Goal: Task Accomplishment & Management: Use online tool/utility

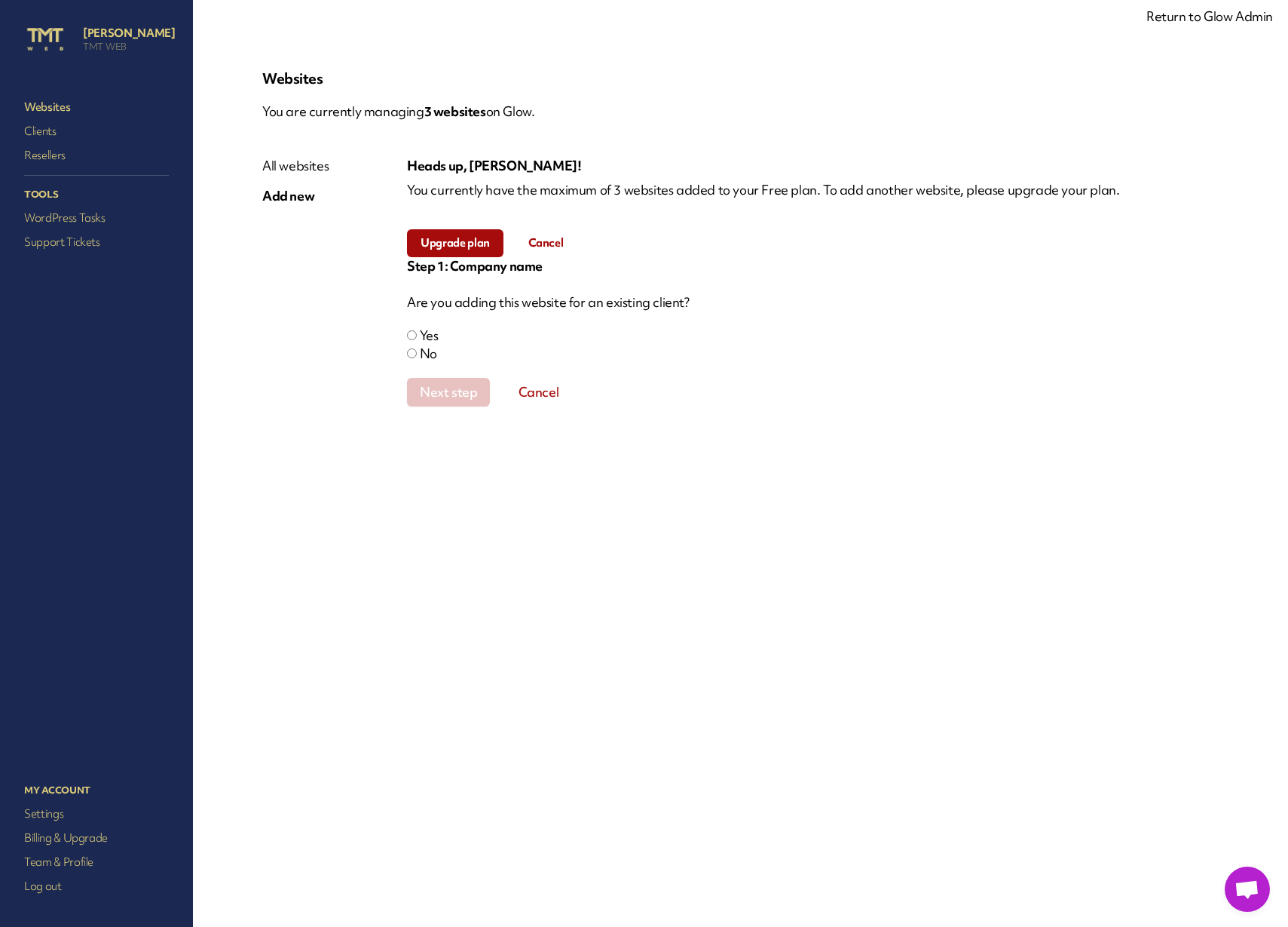
click at [863, 320] on div "Are you adding this website for an existing client? Yes No" at bounding box center [813, 327] width 812 height 69
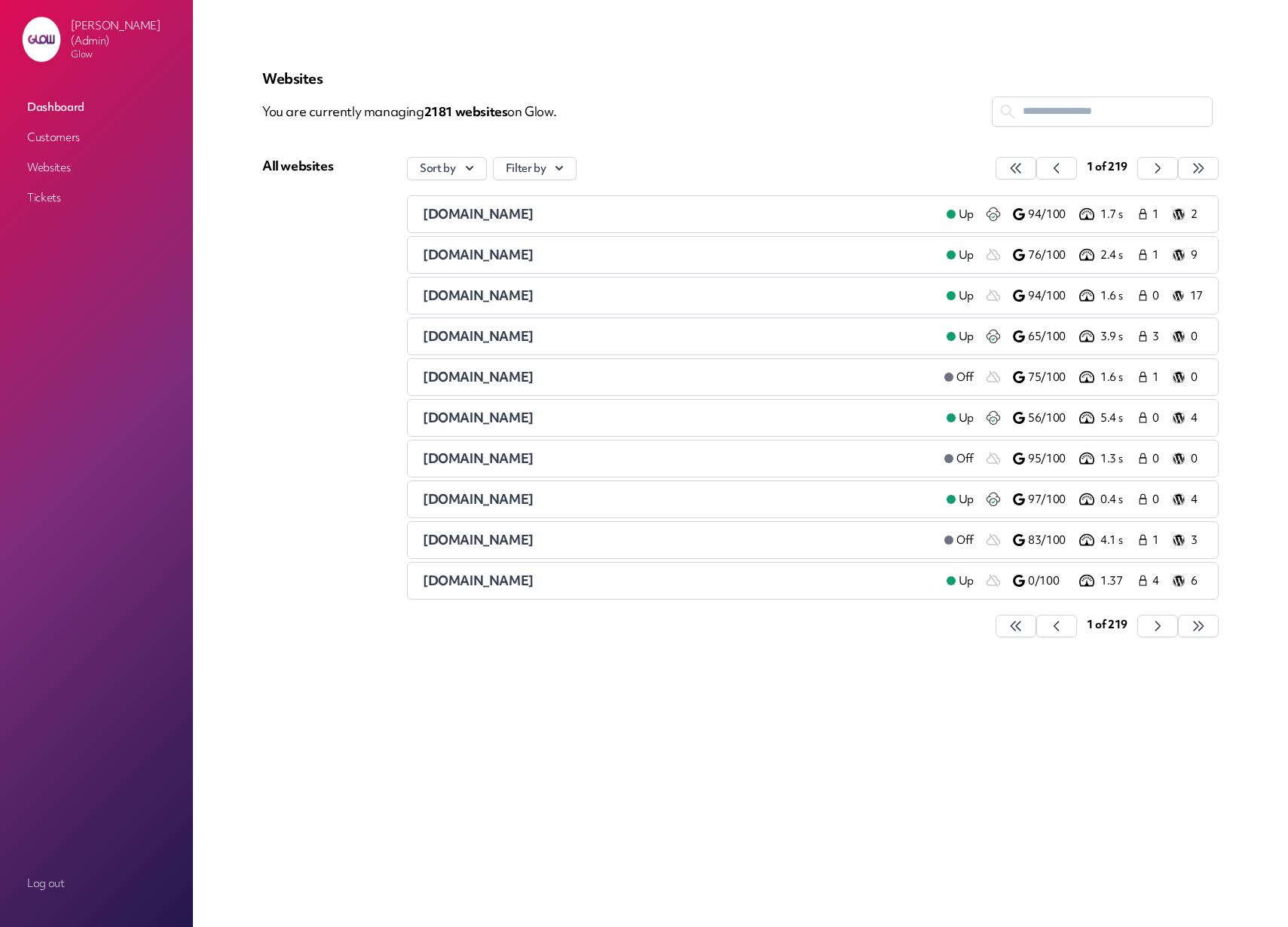
click at [485, 257] on span "1stchoiceskiphireltd.co.uk" at bounding box center [479, 254] width 111 height 18
click at [59, 135] on link "Customers" at bounding box center [97, 137] width 151 height 27
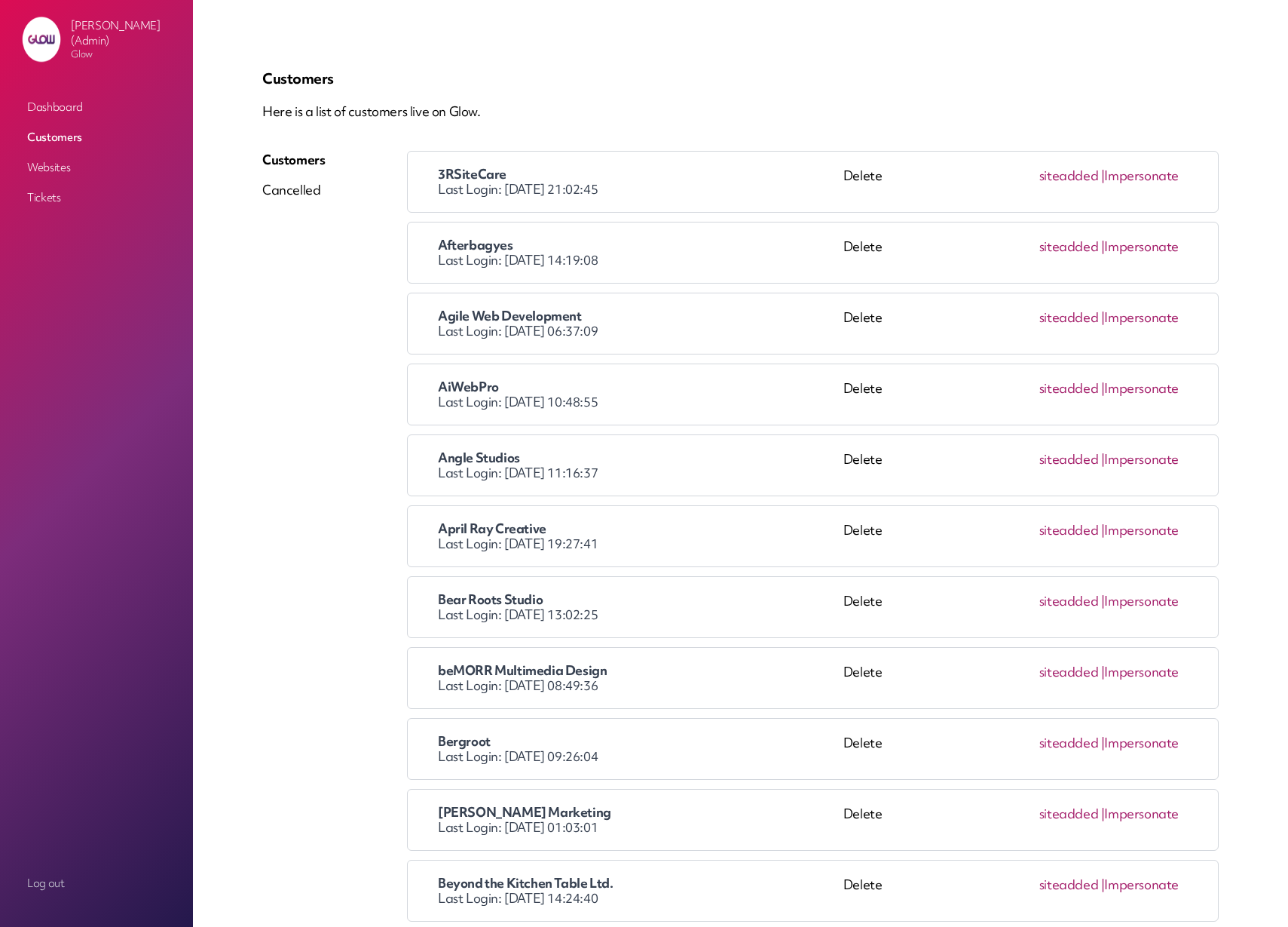
click at [507, 320] on span "Agile Web Development" at bounding box center [510, 315] width 144 height 18
click at [1142, 321] on link "Impersonate" at bounding box center [1141, 317] width 75 height 18
click at [564, 105] on p "Here is a list of customers live on Glow." at bounding box center [740, 112] width 956 height 18
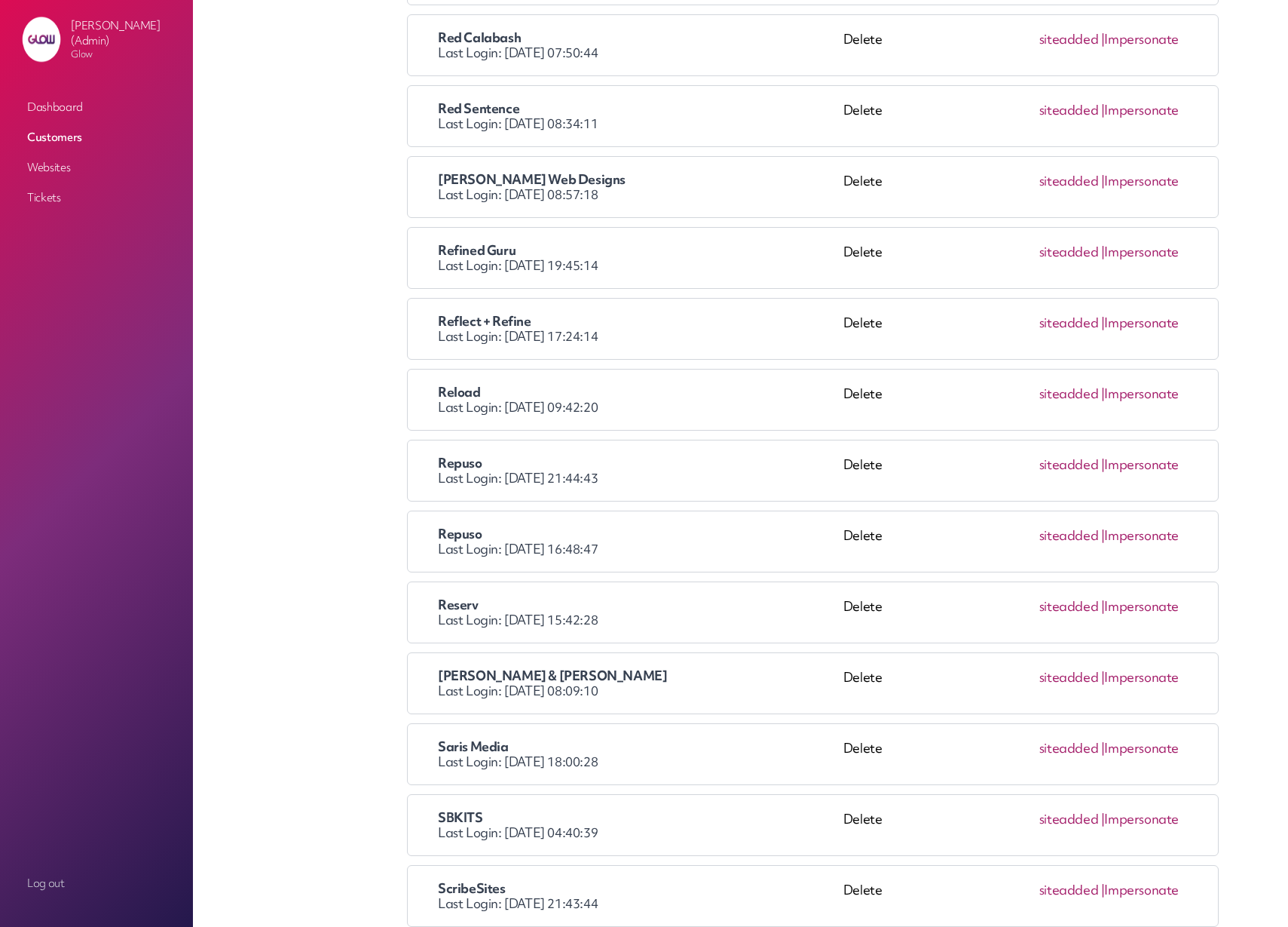
click at [1159, 537] on link "Impersonate" at bounding box center [1141, 535] width 75 height 18
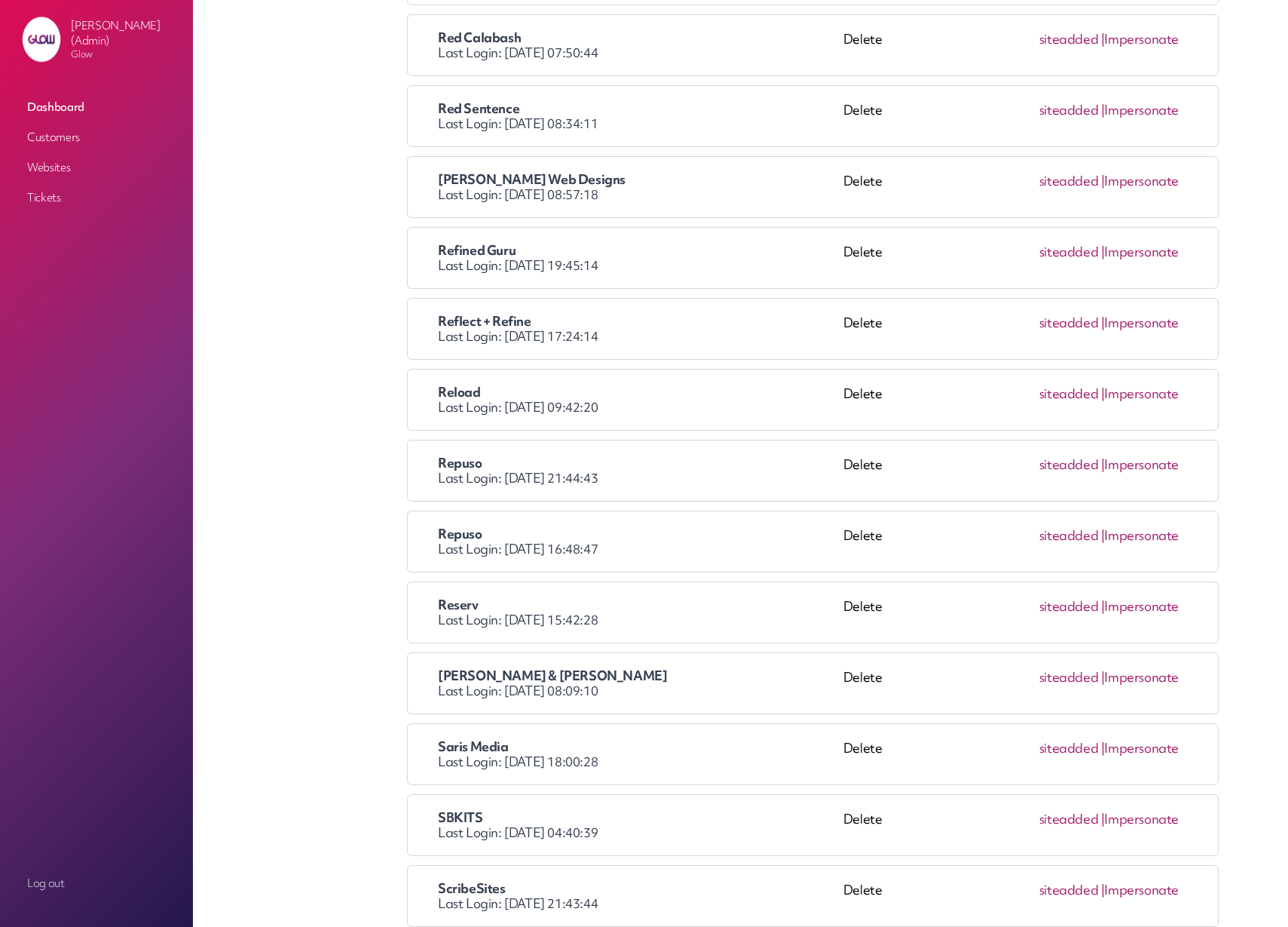
click at [1157, 535] on link "Impersonate" at bounding box center [1141, 535] width 75 height 18
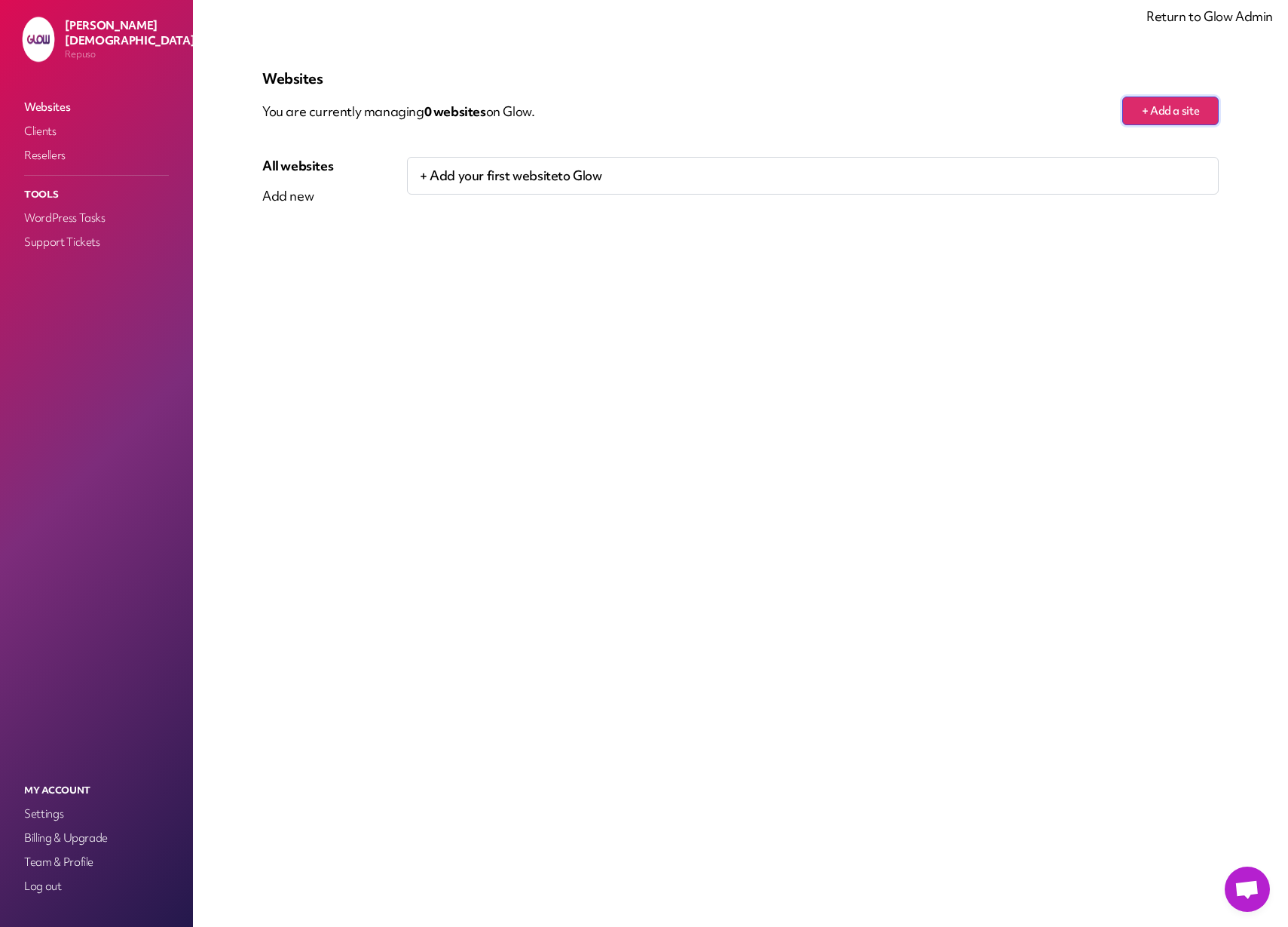
click at [1176, 112] on button "+ Add a site" at bounding box center [1170, 111] width 97 height 29
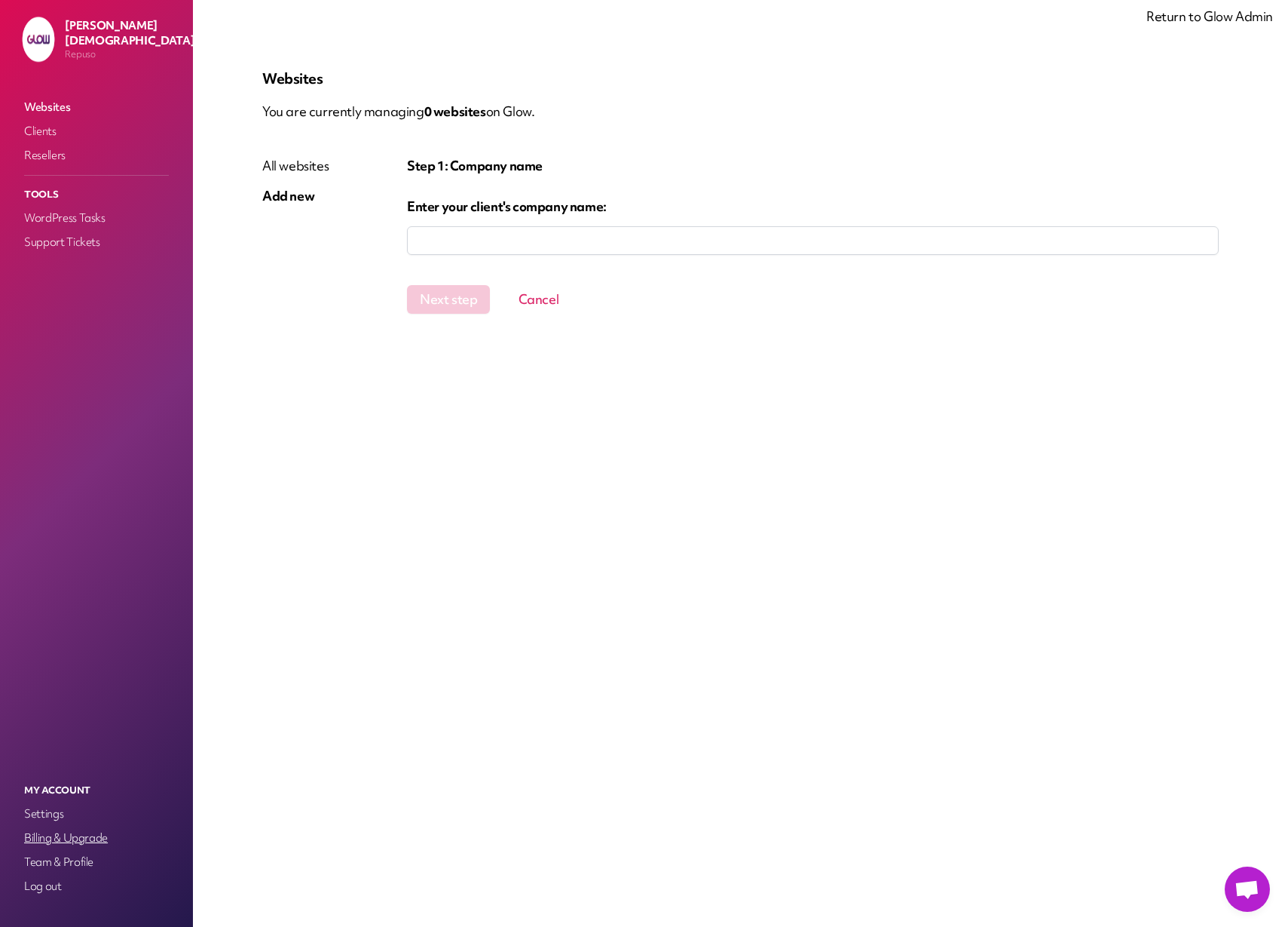
click at [78, 838] on link "Billing & Upgrade" at bounding box center [97, 838] width 151 height 21
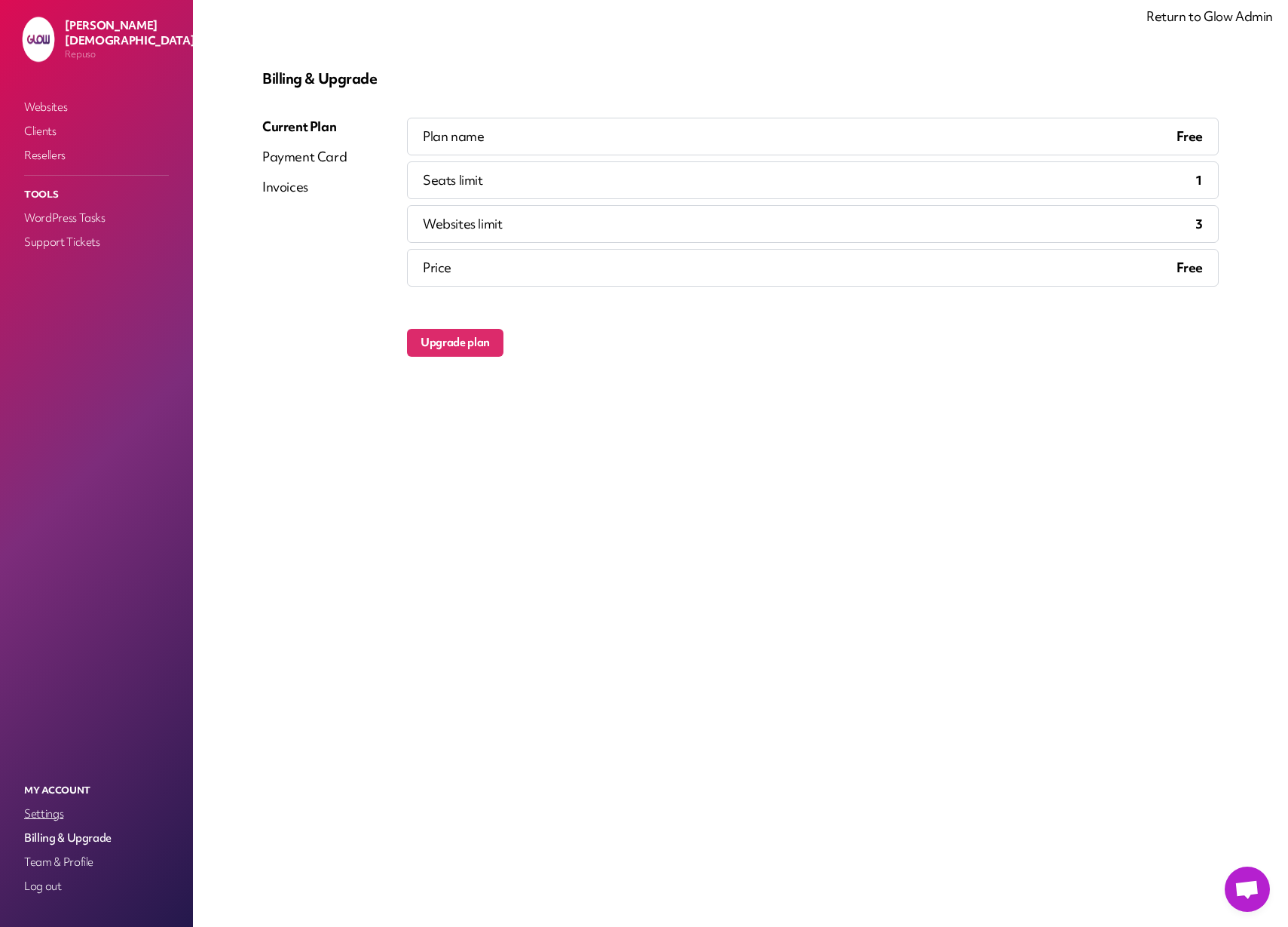
click at [56, 812] on link "Settings" at bounding box center [97, 814] width 151 height 21
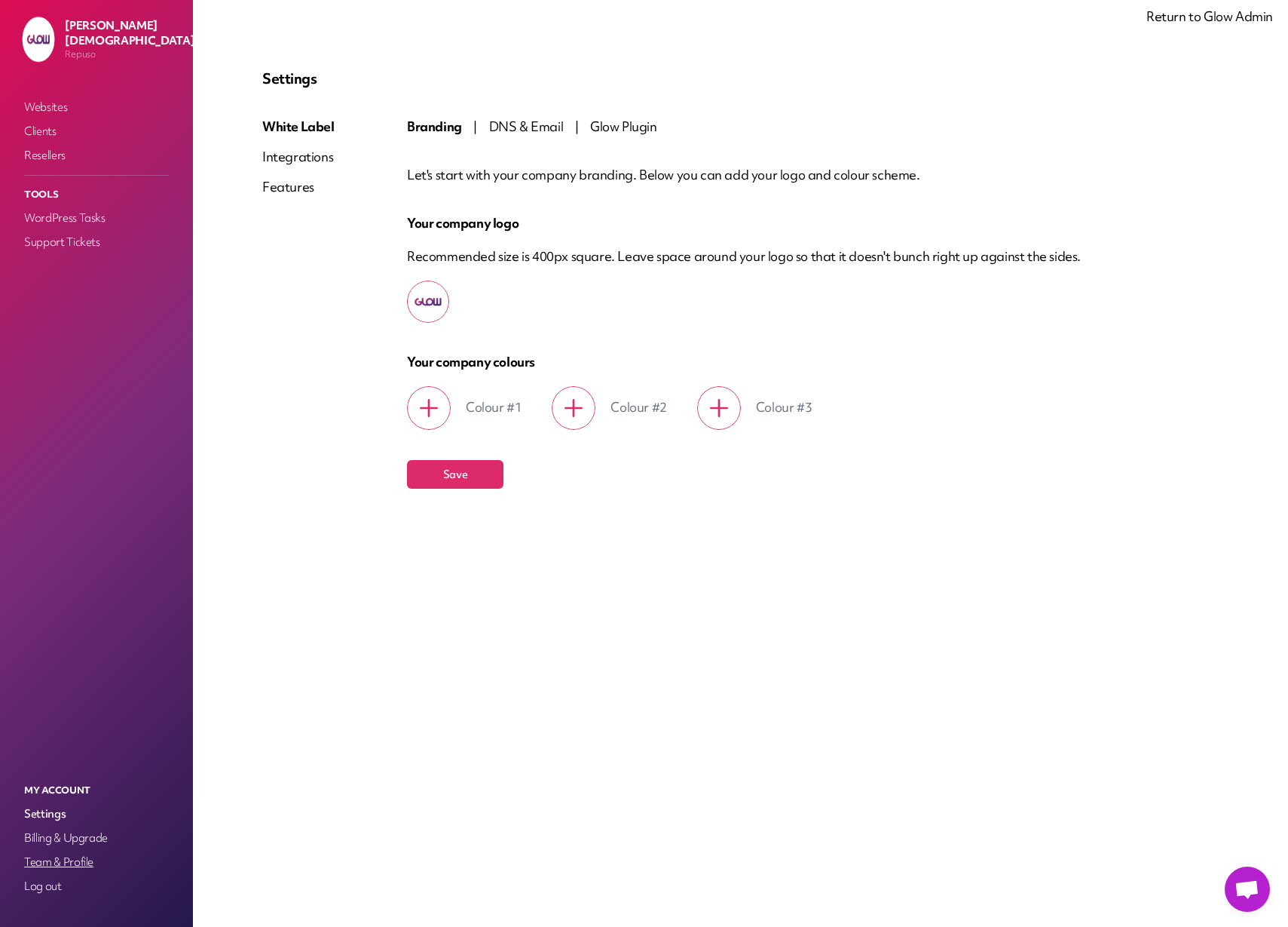
click at [50, 868] on link "Team & Profile" at bounding box center [97, 862] width 151 height 21
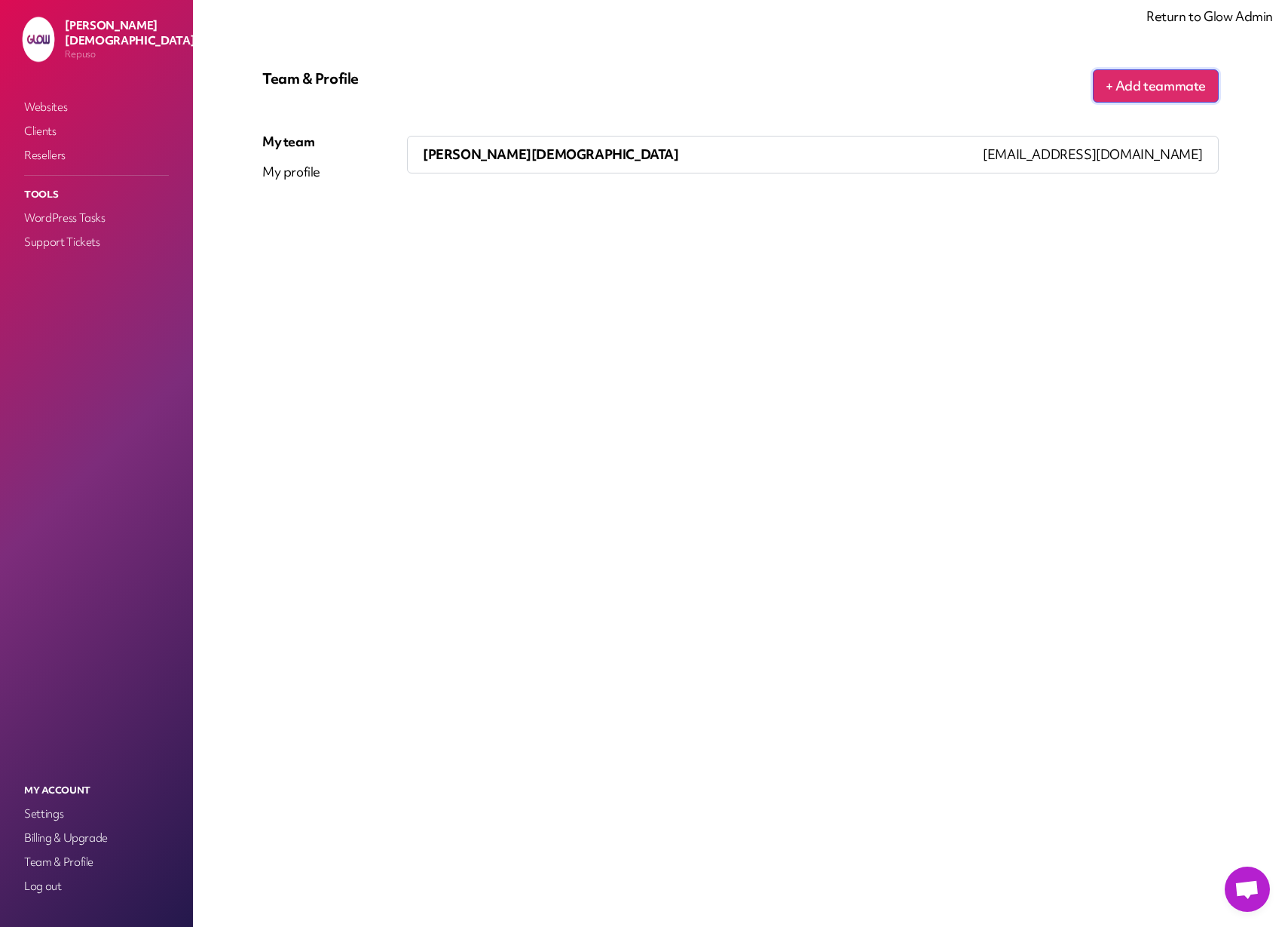
click at [1138, 94] on button "+ Add teammate" at bounding box center [1155, 86] width 126 height 33
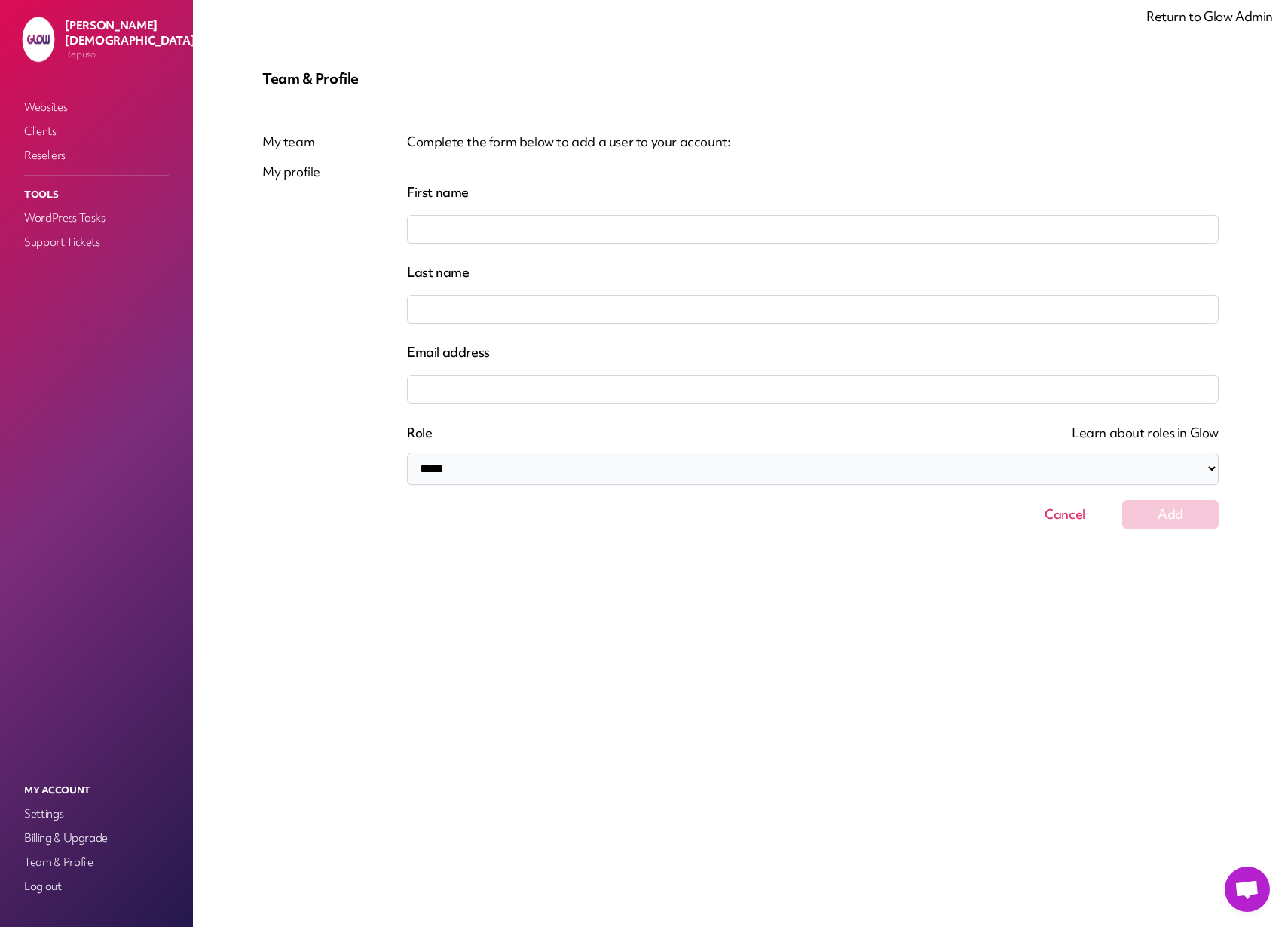
click at [1060, 481] on select "**********" at bounding box center [813, 468] width 812 height 33
click at [1054, 518] on button "Cancel" at bounding box center [1064, 514] width 97 height 29
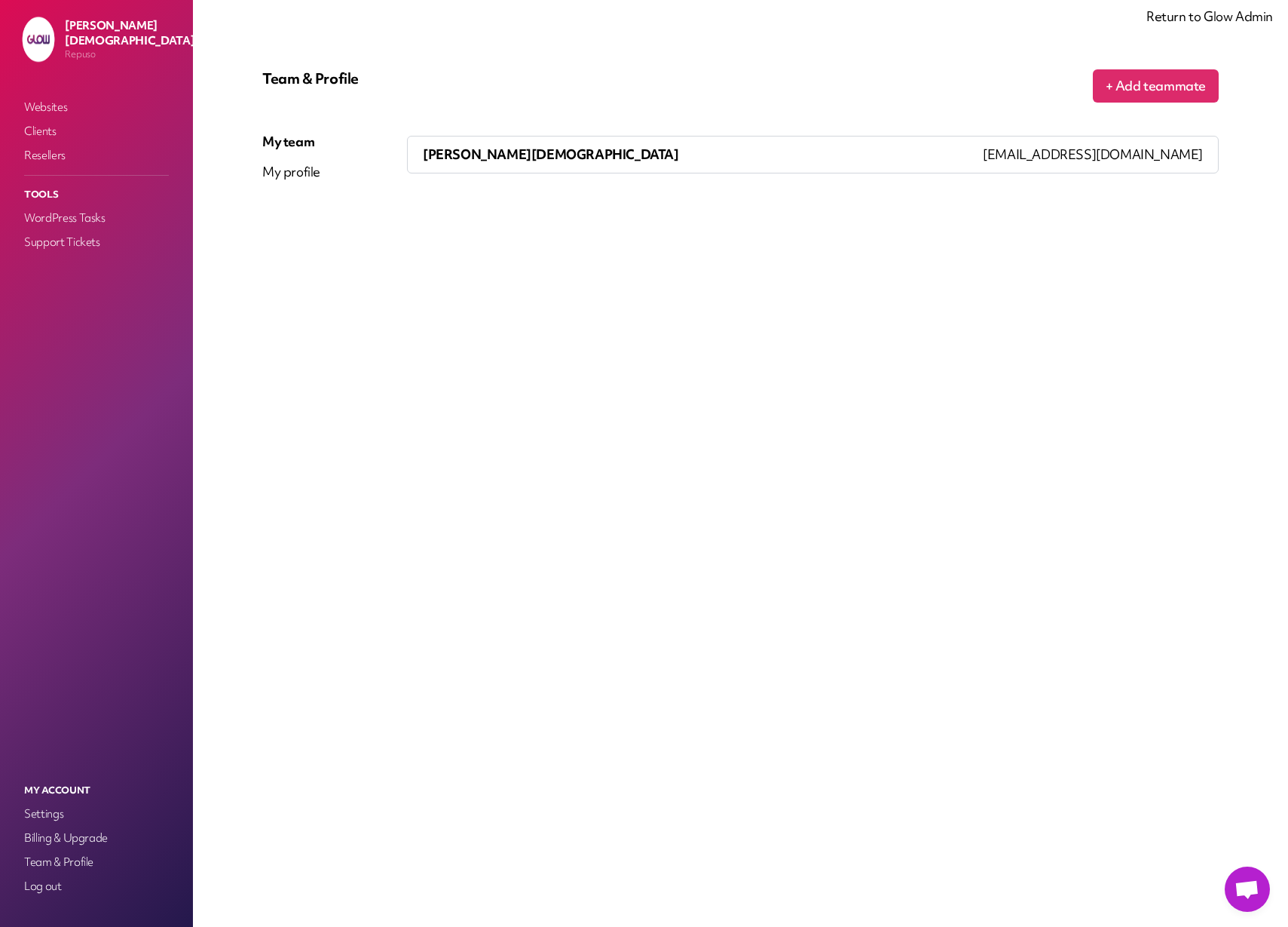
click at [292, 174] on div "My profile" at bounding box center [291, 172] width 58 height 18
select select
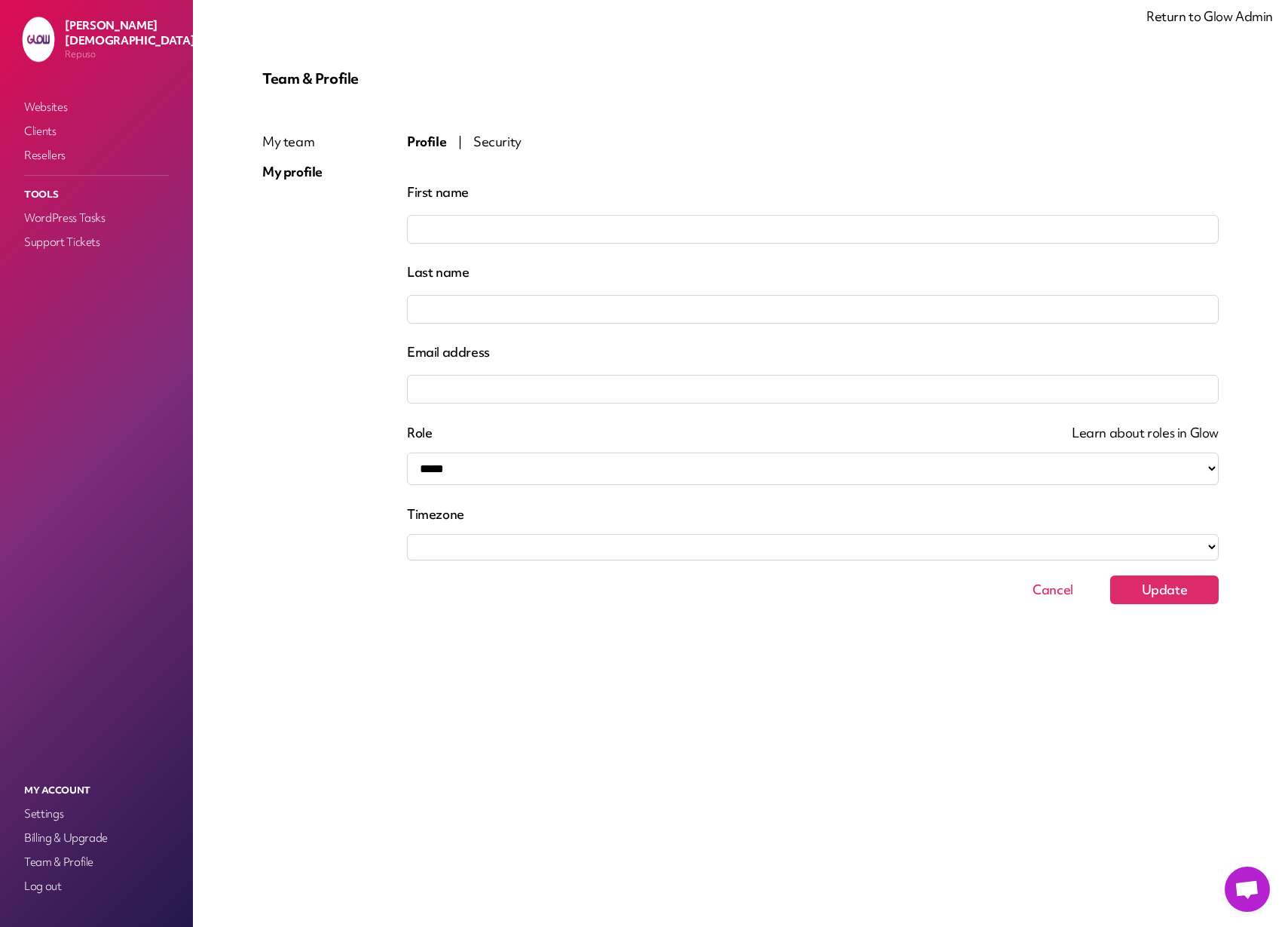
type input "*****"
type input "*********"
type input "**********"
select select "**********"
click at [44, 814] on link "Settings" at bounding box center [97, 814] width 151 height 21
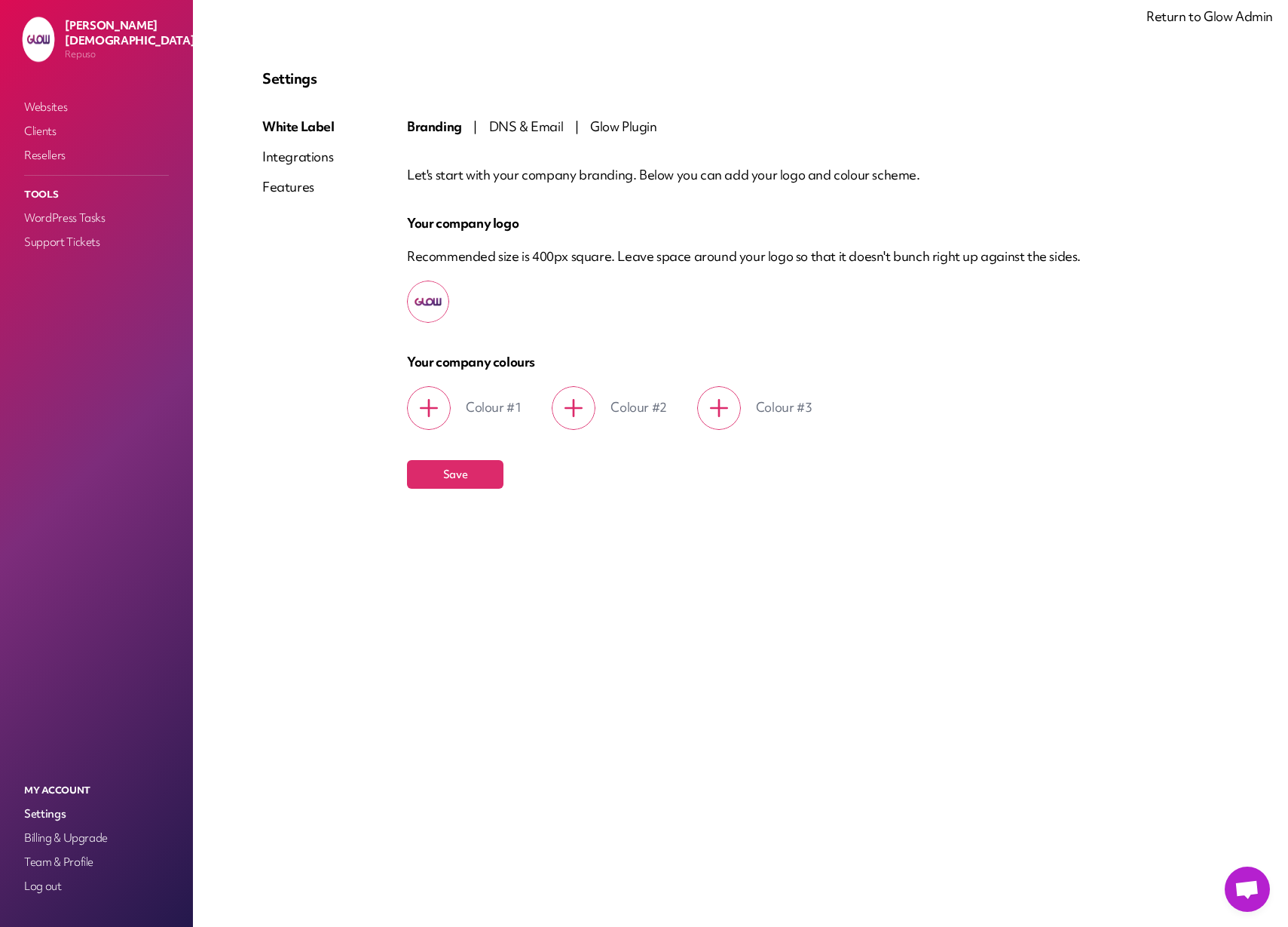
click at [520, 135] on div "Branding | DNS & Email | Glow Plugin" at bounding box center [813, 127] width 812 height 18
drag, startPoint x: 515, startPoint y: 123, endPoint x: 565, endPoint y: 122, distance: 50.0
click at [515, 123] on span "DNS & Email" at bounding box center [526, 126] width 75 height 18
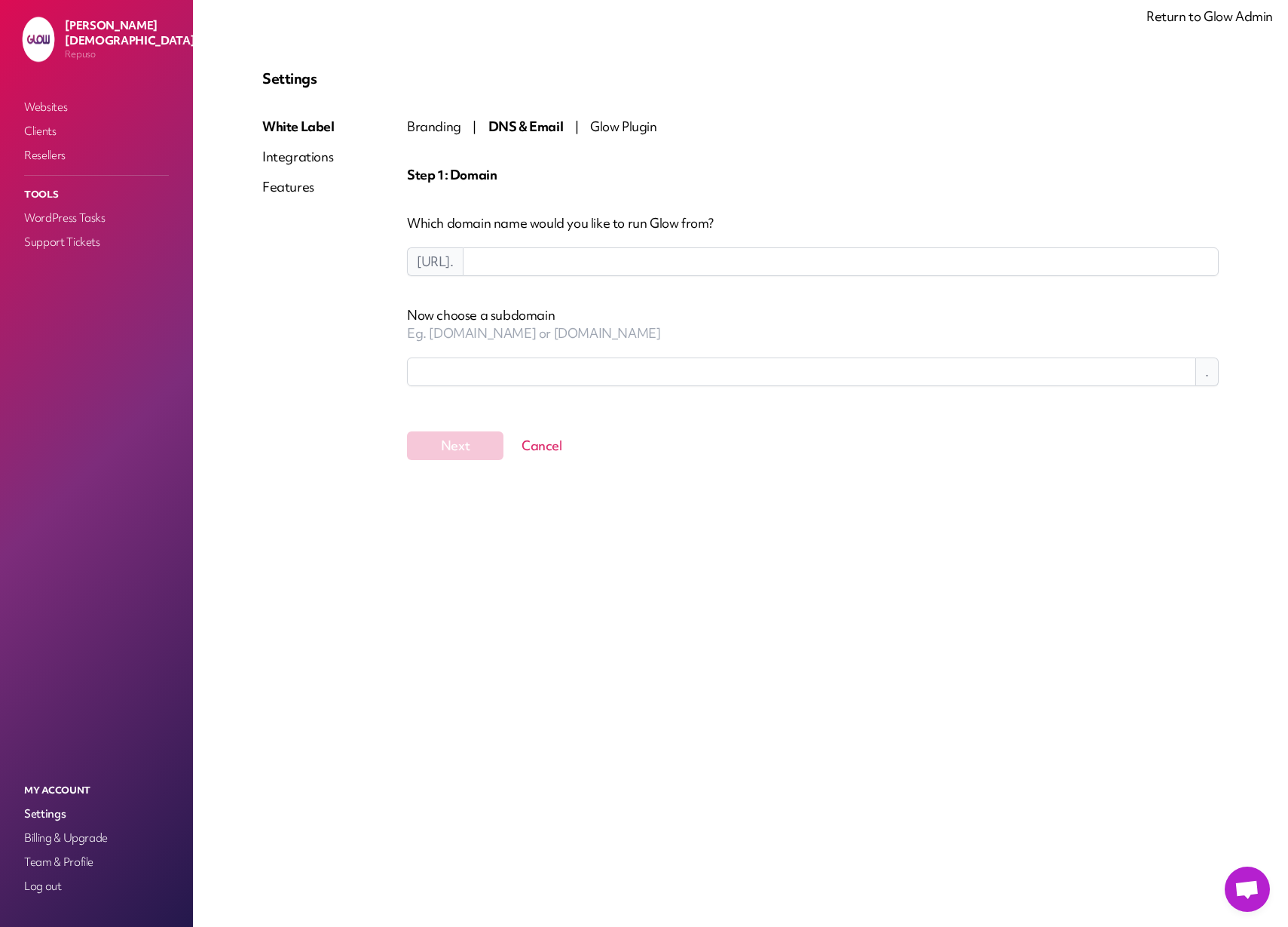
click at [620, 121] on span "Glow Plugin" at bounding box center [624, 126] width 67 height 18
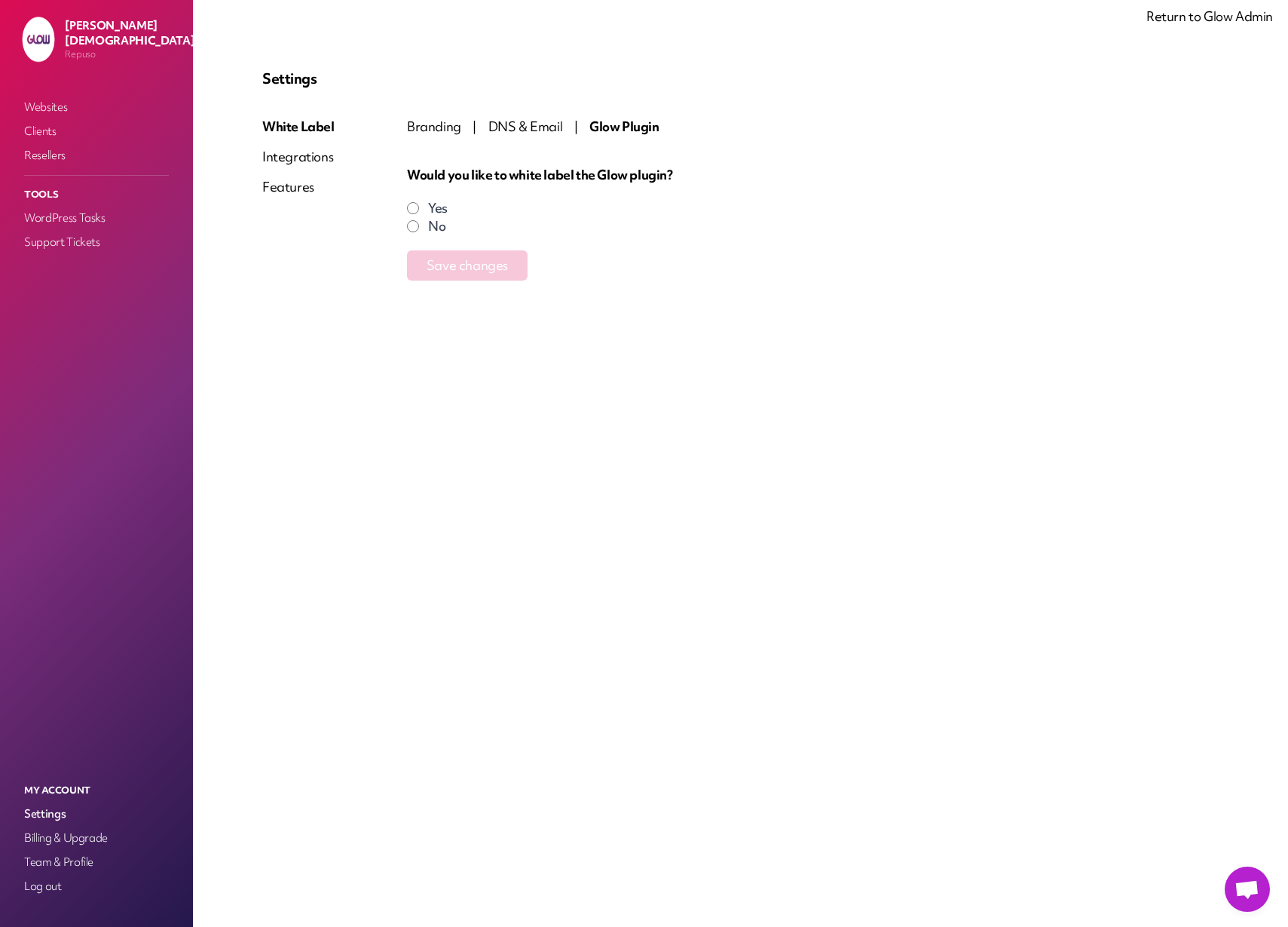
click at [294, 160] on div "Integrations" at bounding box center [298, 157] width 72 height 18
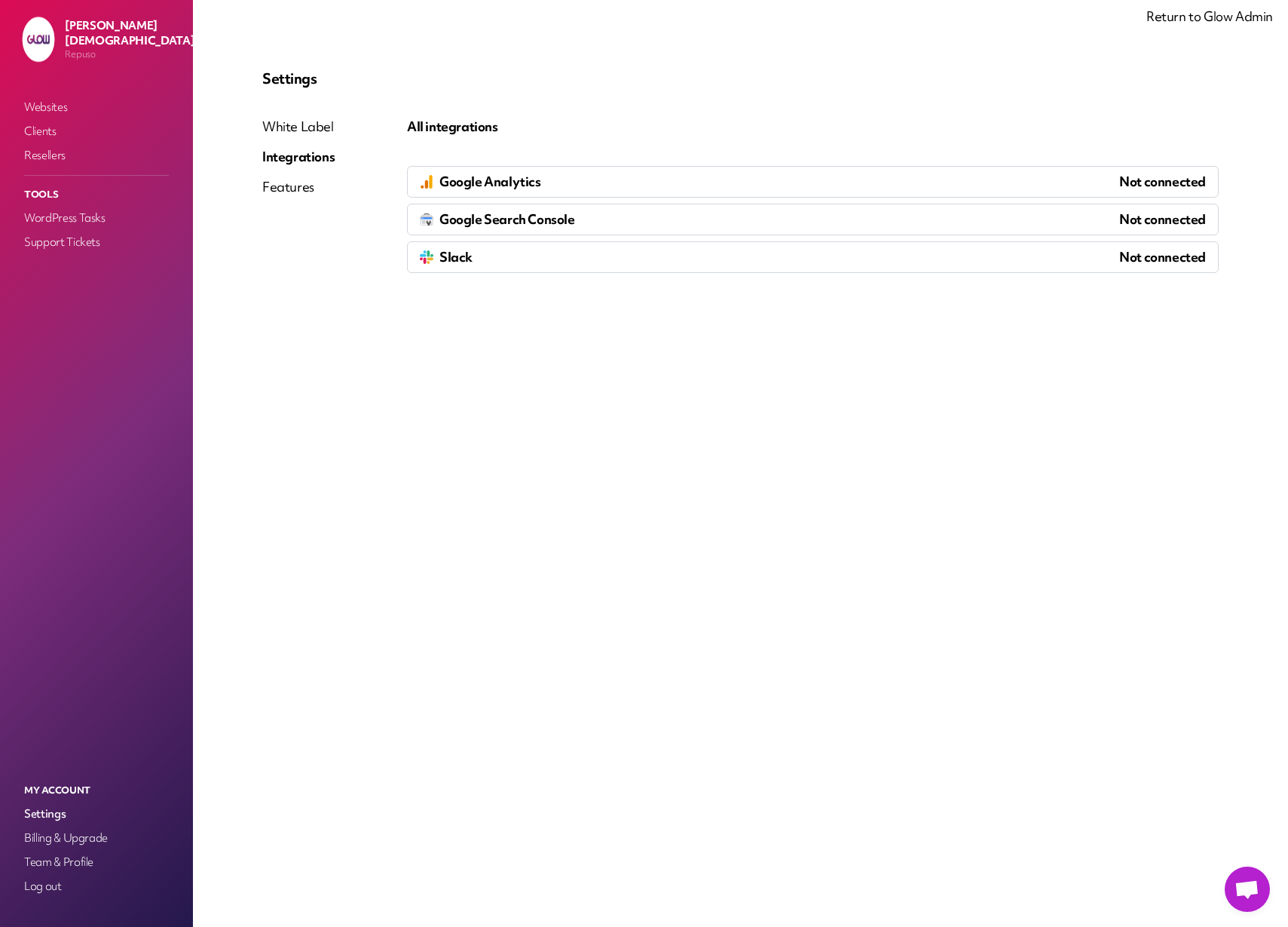
click at [1155, 177] on p "Not connected" at bounding box center [1162, 182] width 87 height 18
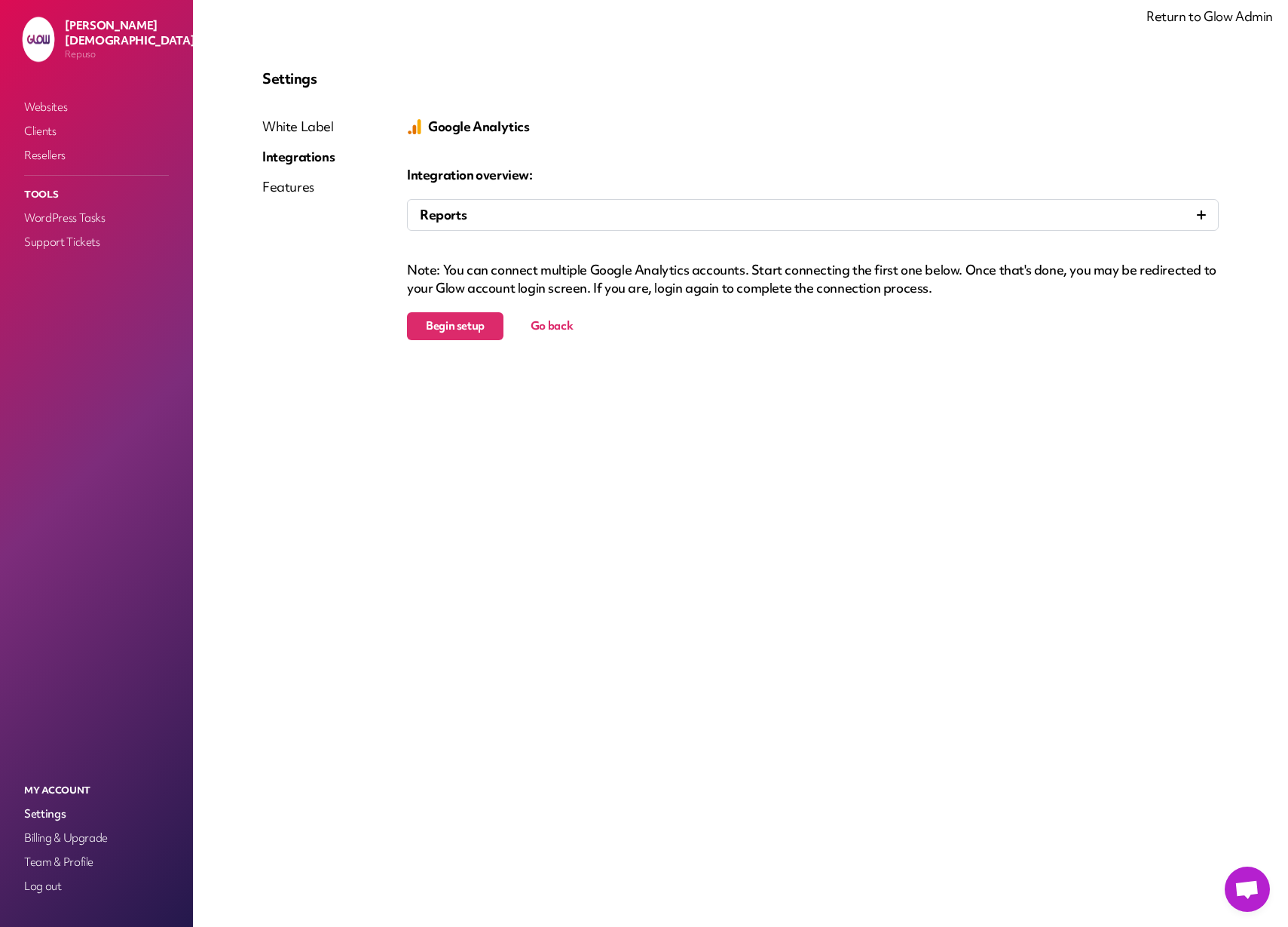
click at [574, 325] on button "Go back" at bounding box center [552, 326] width 72 height 28
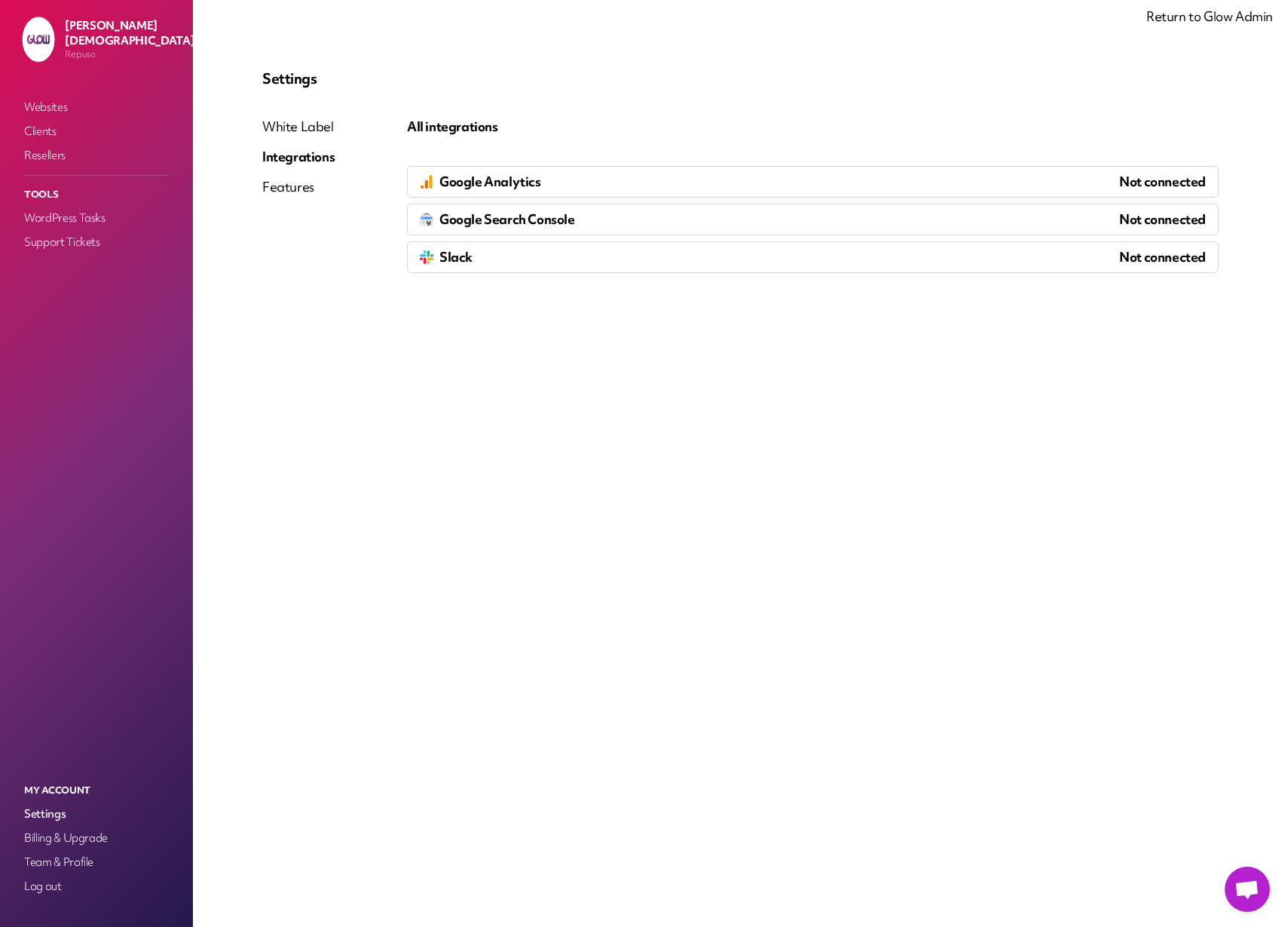
click at [501, 263] on div "Slack Not connected" at bounding box center [813, 257] width 812 height 32
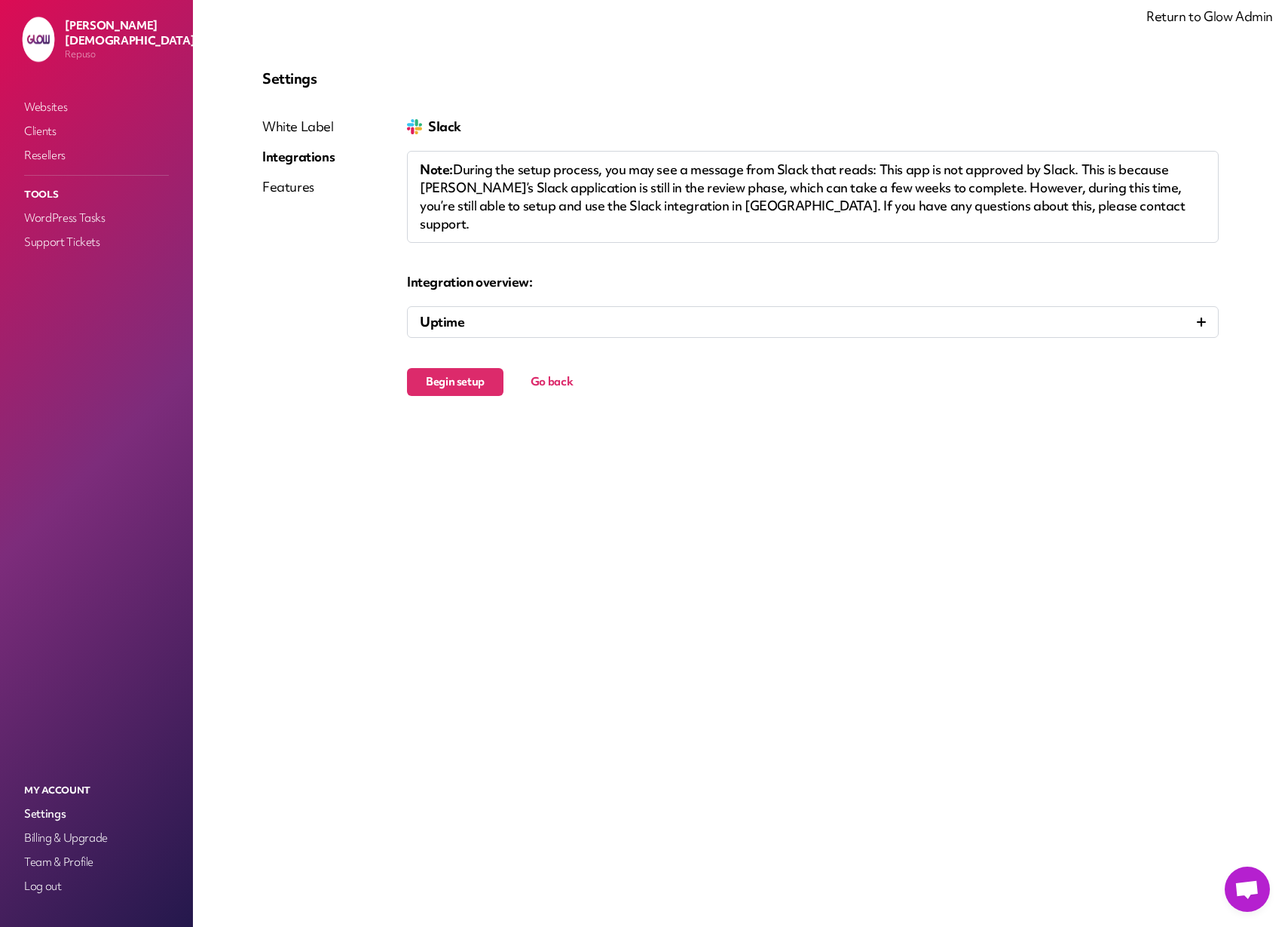
click at [545, 368] on button "Go back" at bounding box center [552, 381] width 72 height 28
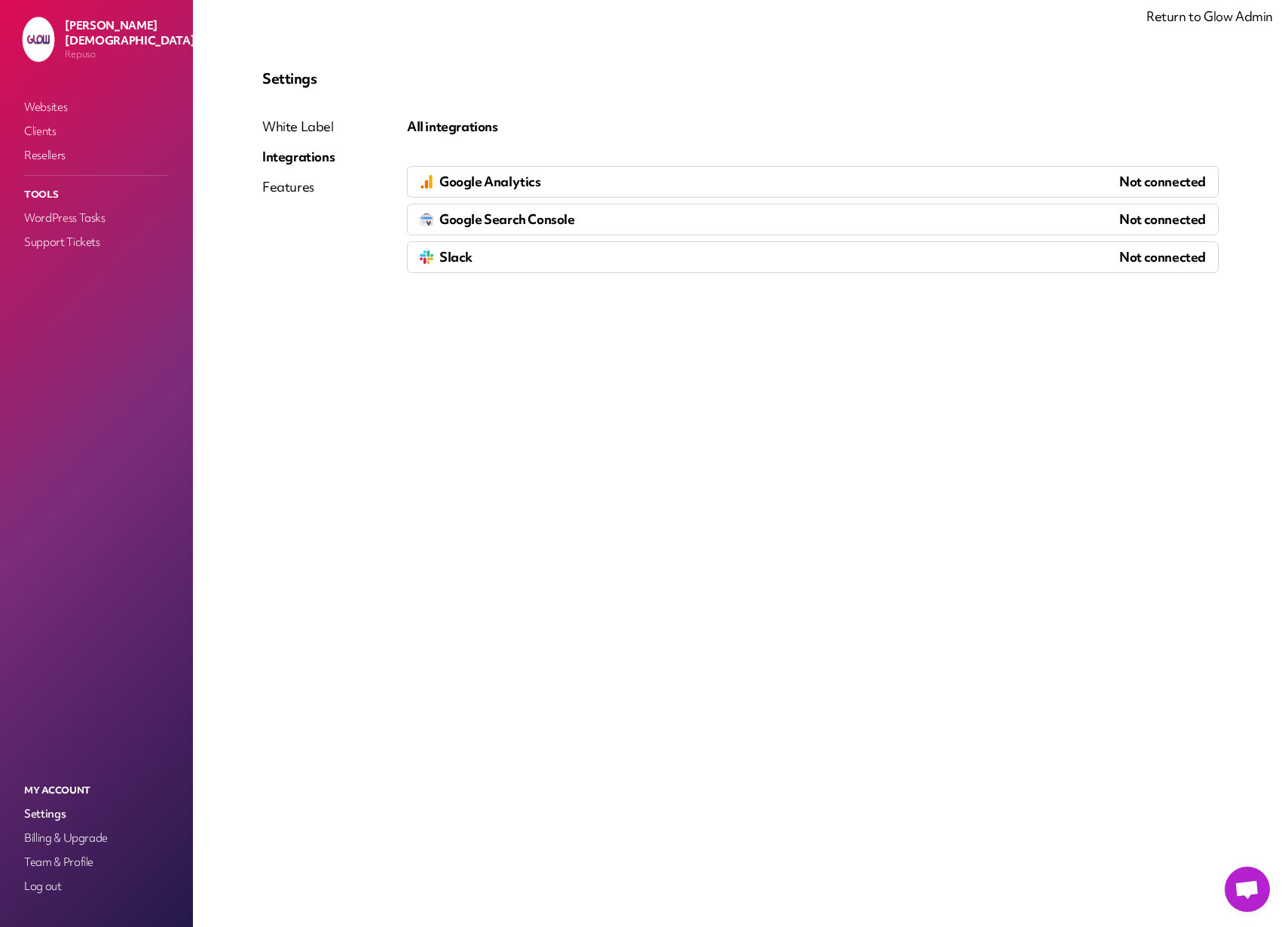
click at [518, 220] on span "Google Search Console" at bounding box center [507, 219] width 135 height 18
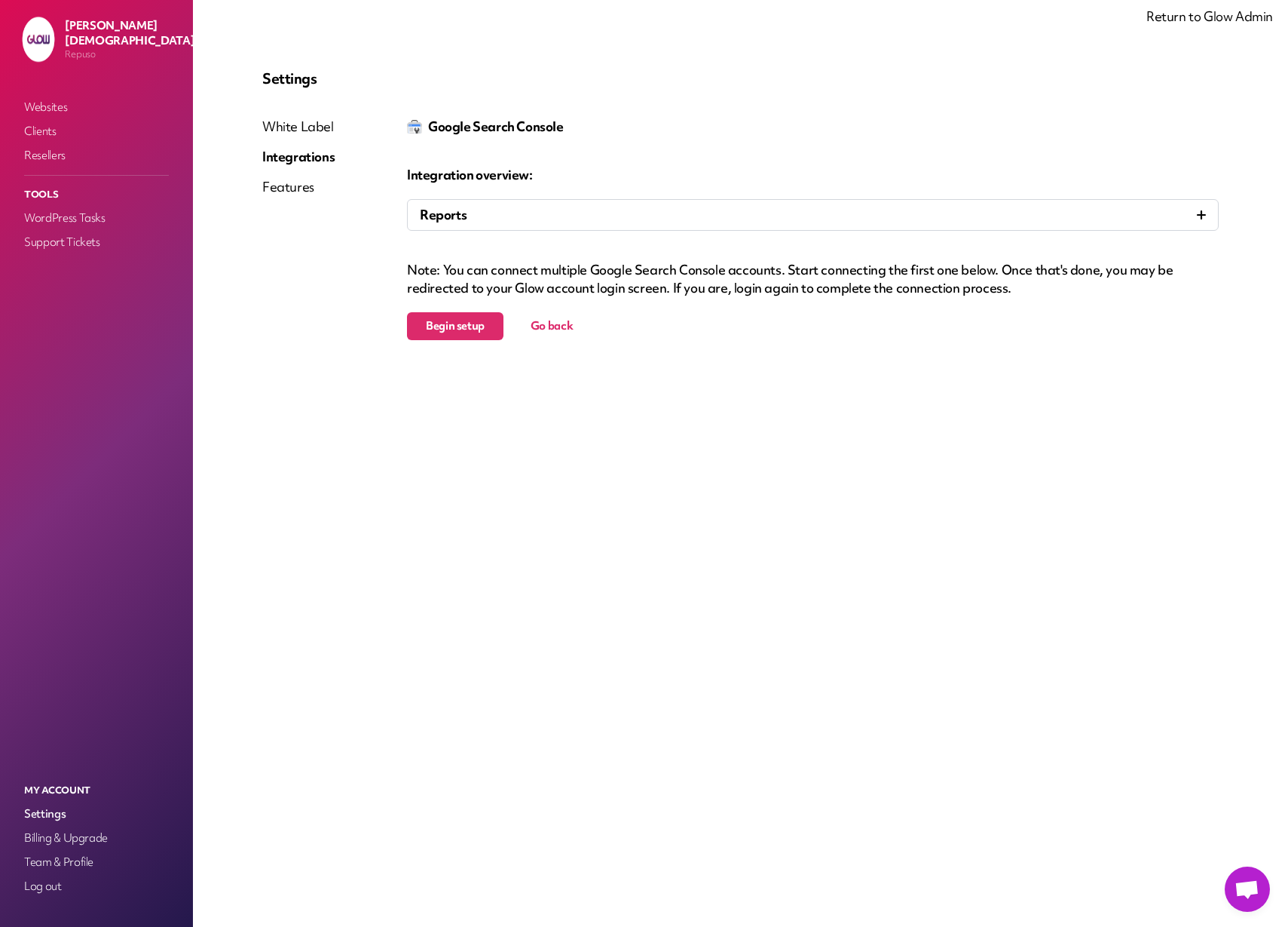
click at [307, 187] on div "Features" at bounding box center [298, 187] width 72 height 18
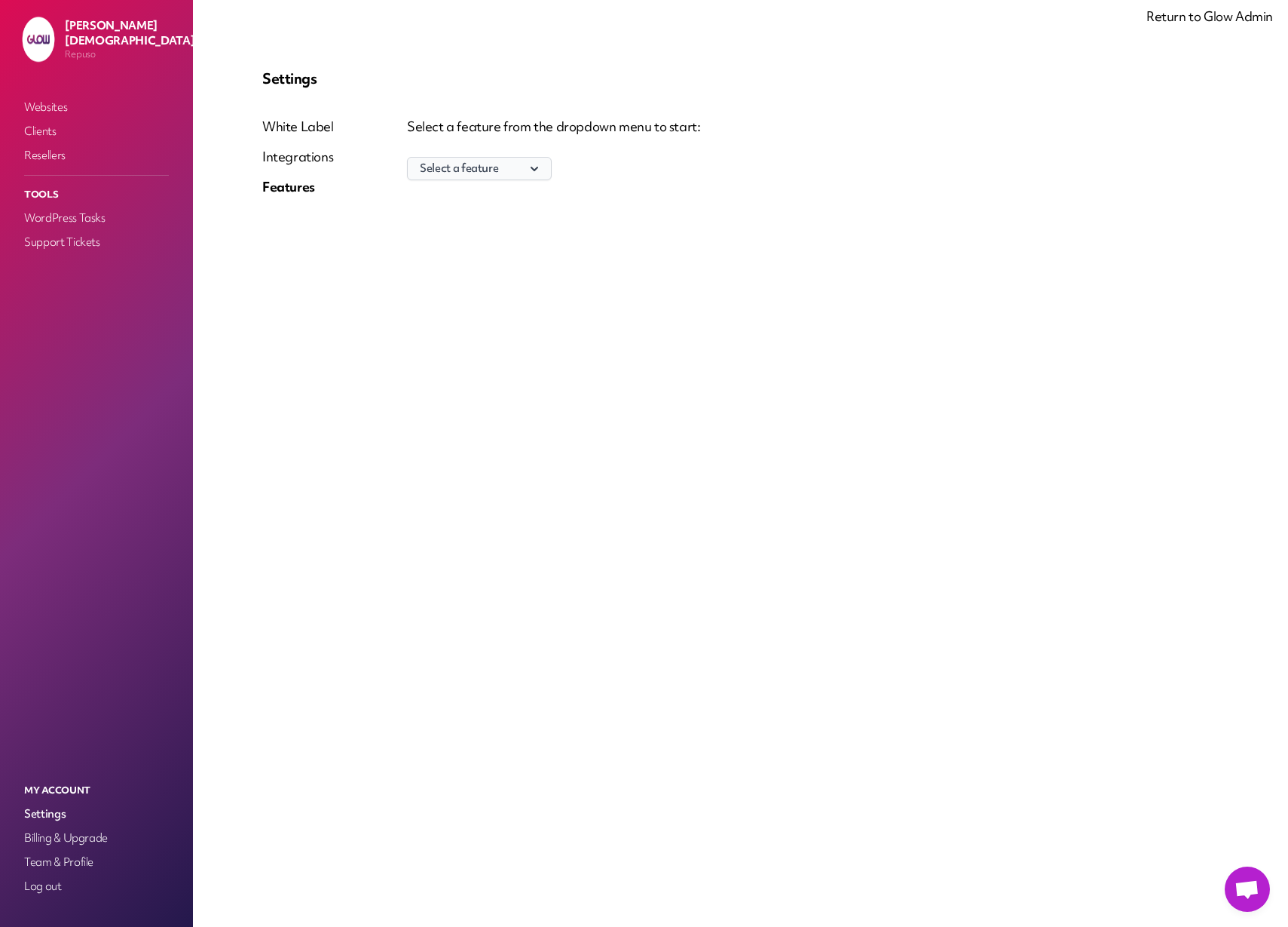
click at [492, 173] on button "Select a feature" at bounding box center [479, 168] width 145 height 24
click at [488, 194] on p "Support tickets" at bounding box center [479, 198] width 143 height 22
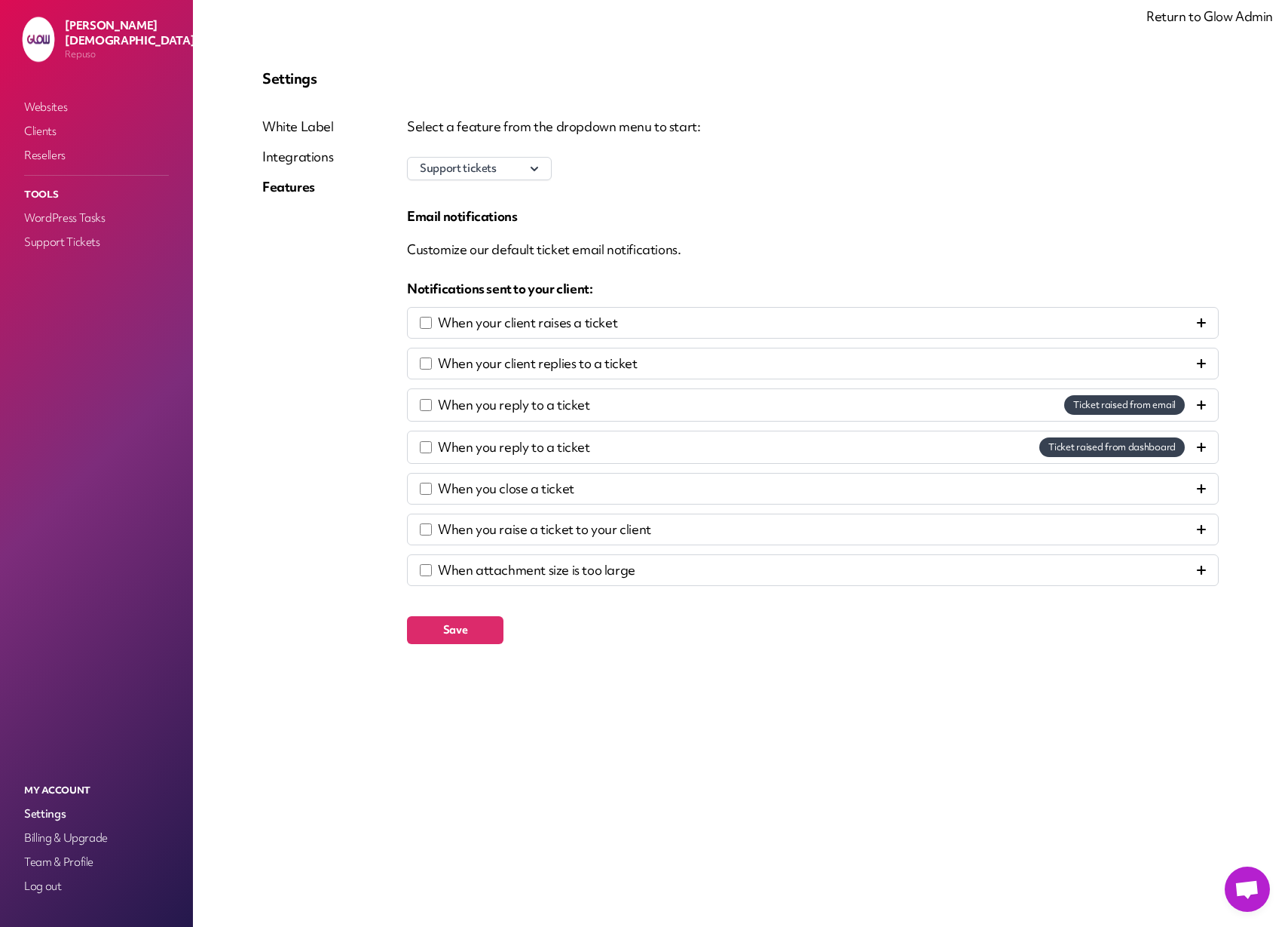
click at [1197, 318] on icon at bounding box center [1201, 323] width 9 height 9
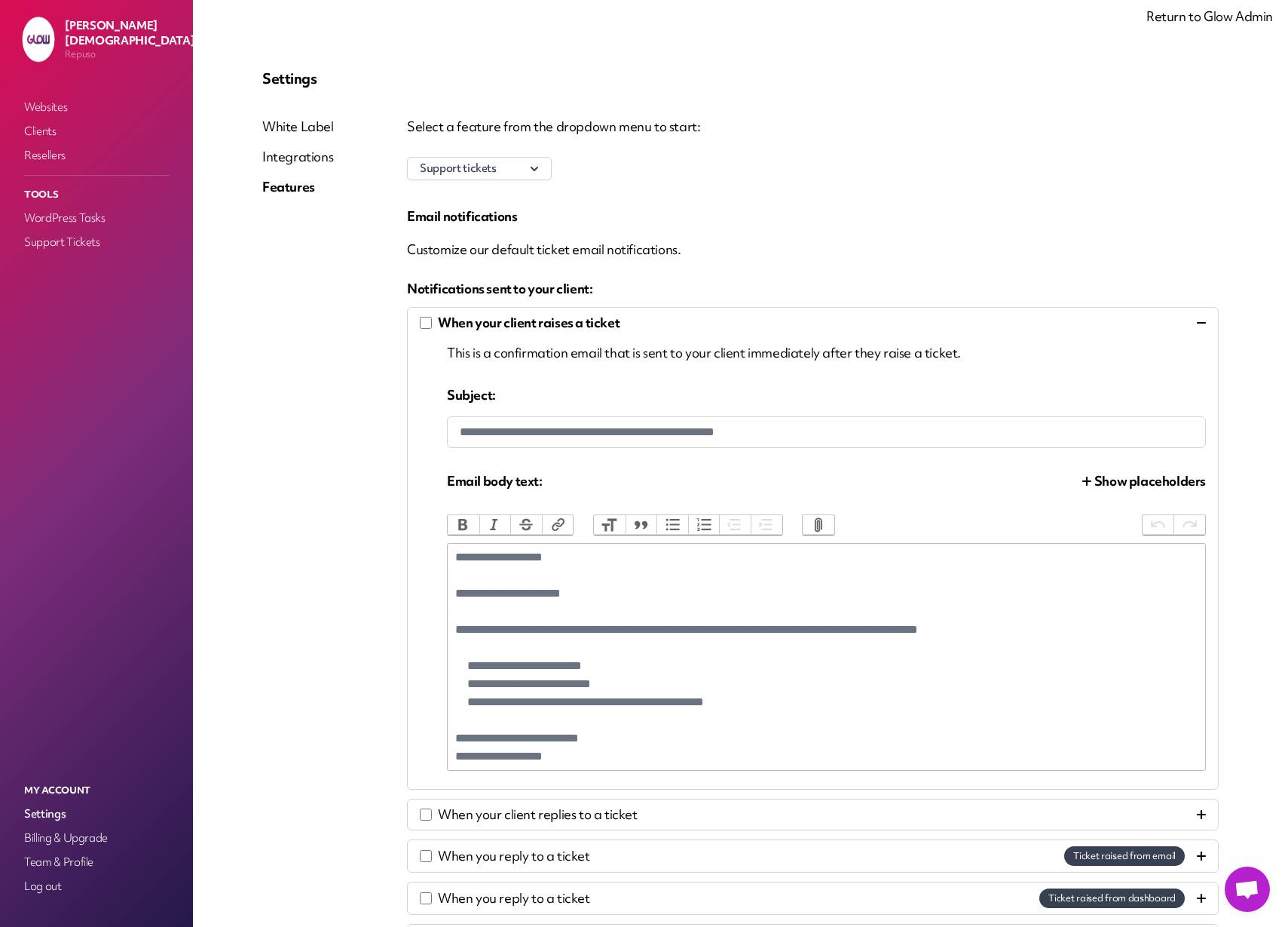
click at [1197, 317] on div "When your client raises a ticket" at bounding box center [813, 323] width 786 height 18
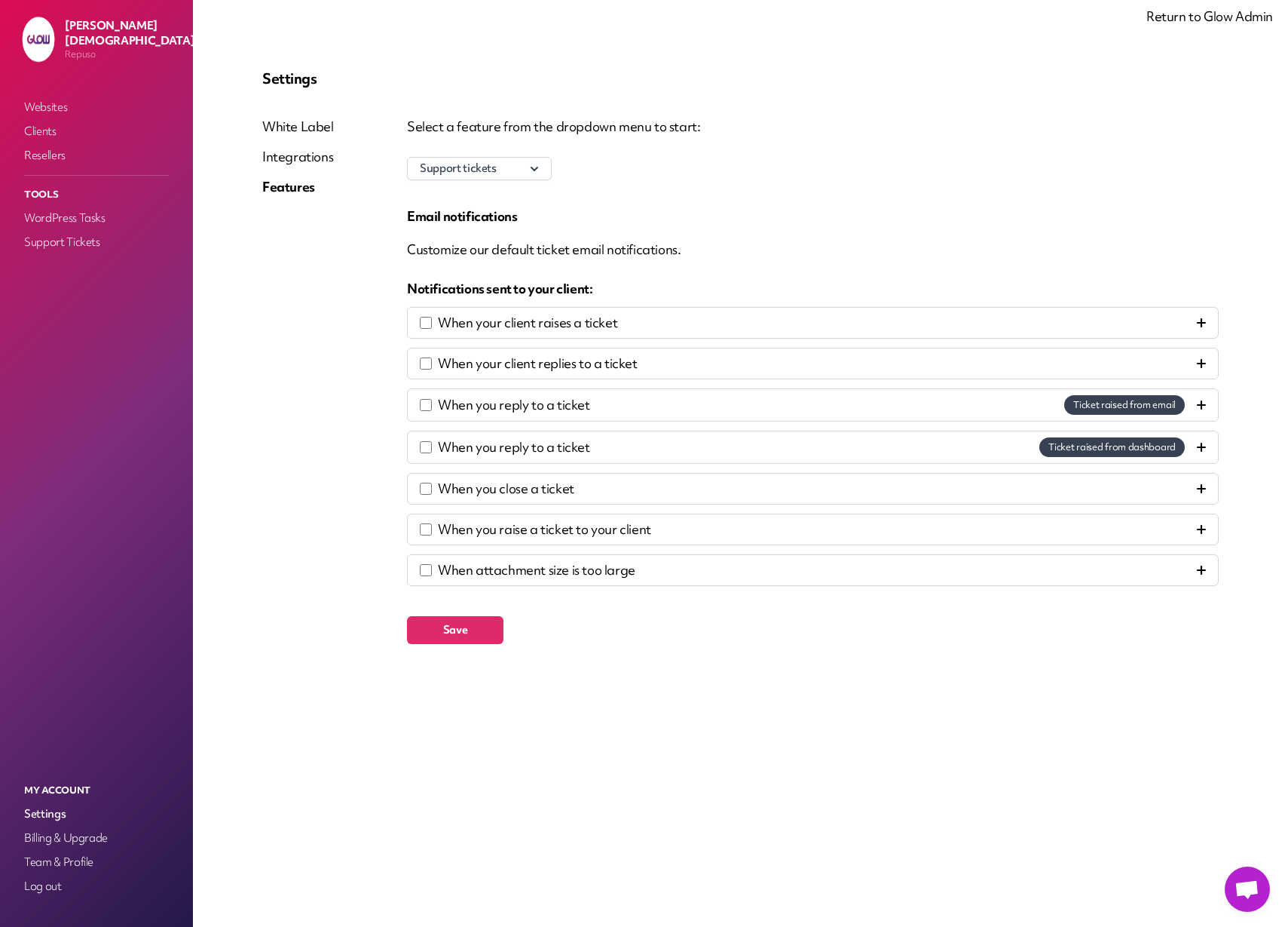
click at [1187, 368] on div "When your client replies to a ticket" at bounding box center [813, 364] width 786 height 18
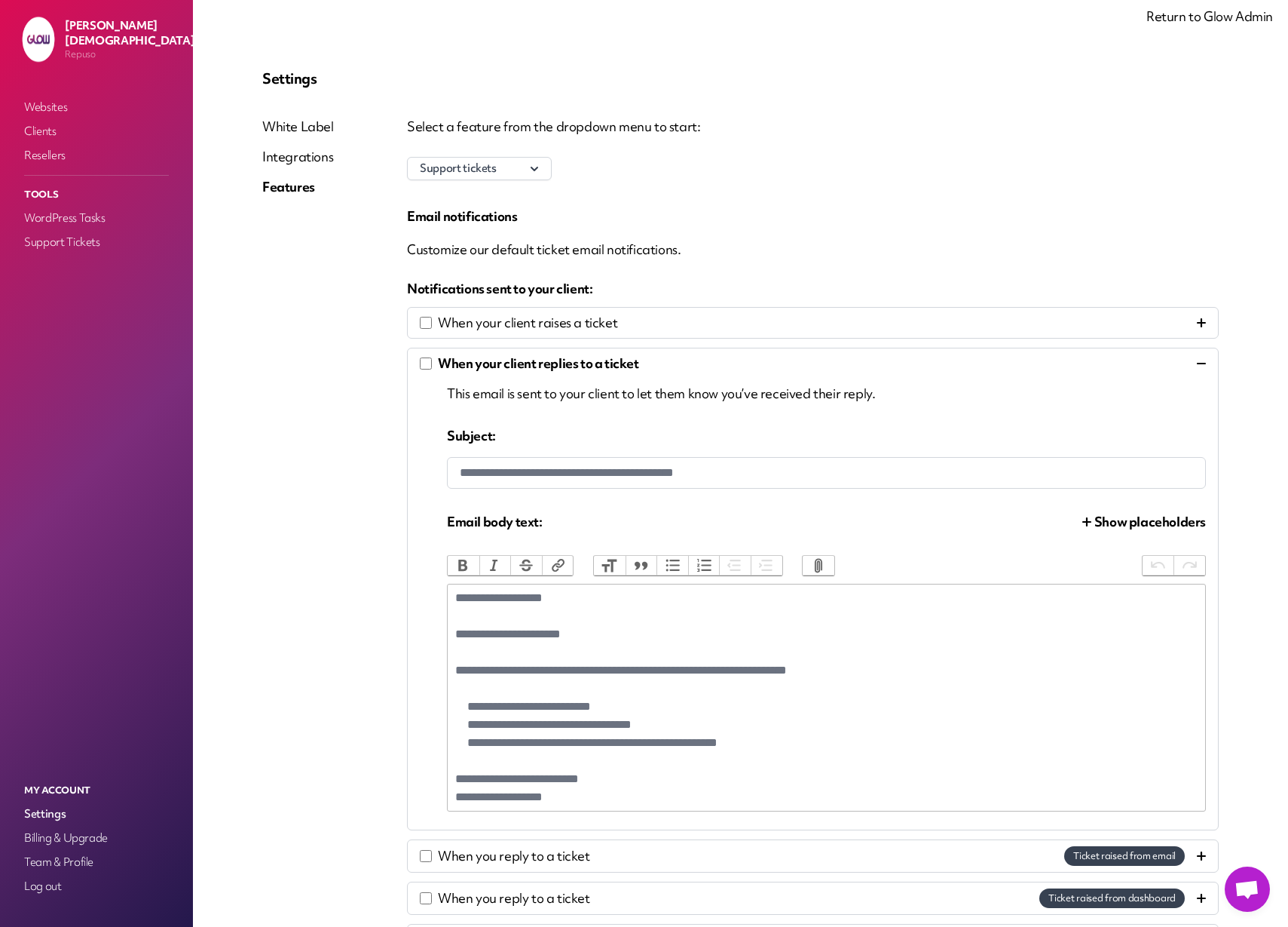
click at [1187, 367] on div "When your client replies to a ticket" at bounding box center [813, 364] width 786 height 18
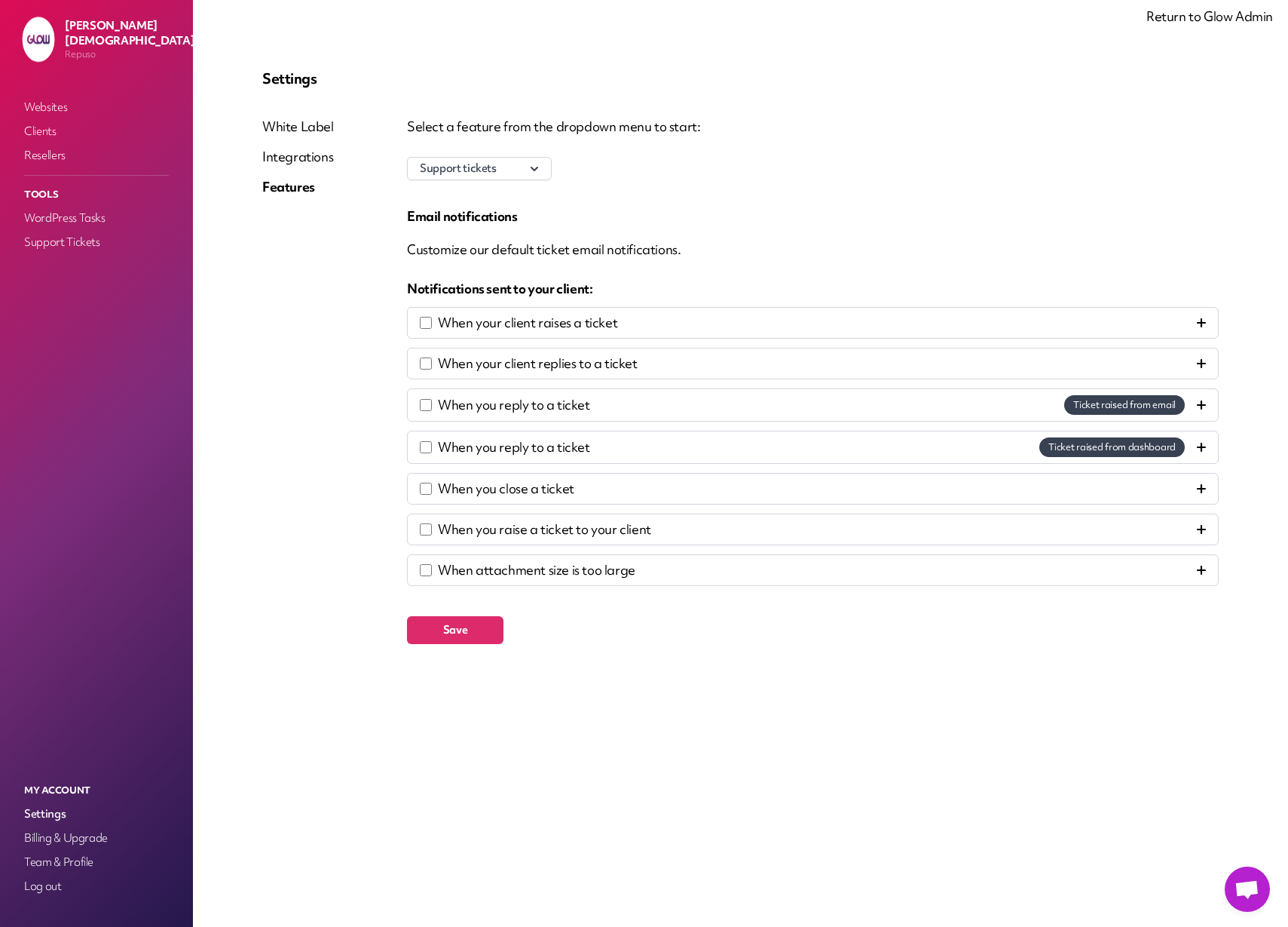
click at [676, 531] on div "When you raise a ticket to your client" at bounding box center [813, 530] width 786 height 18
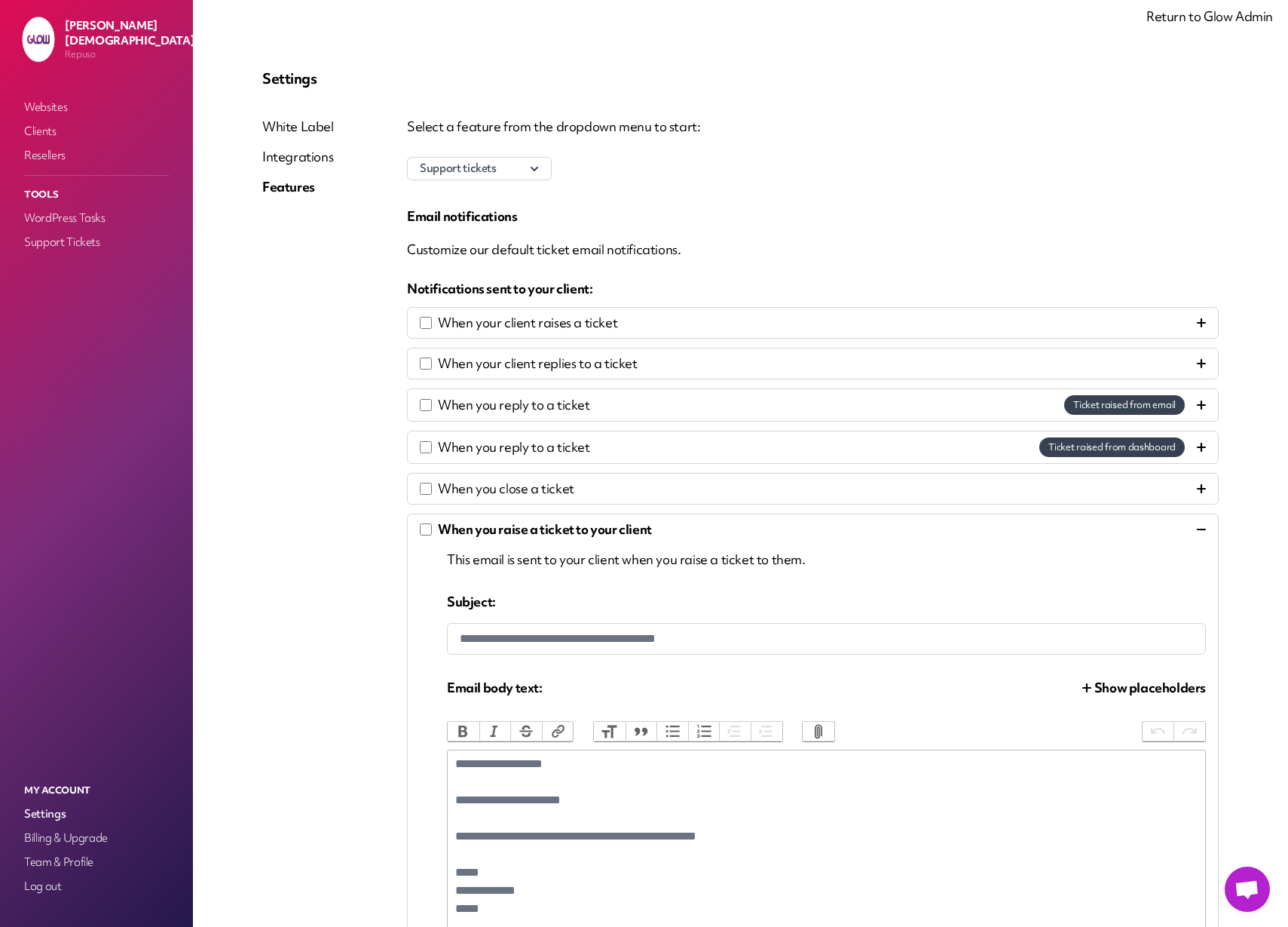
click at [290, 157] on div "Integrations" at bounding box center [298, 157] width 72 height 18
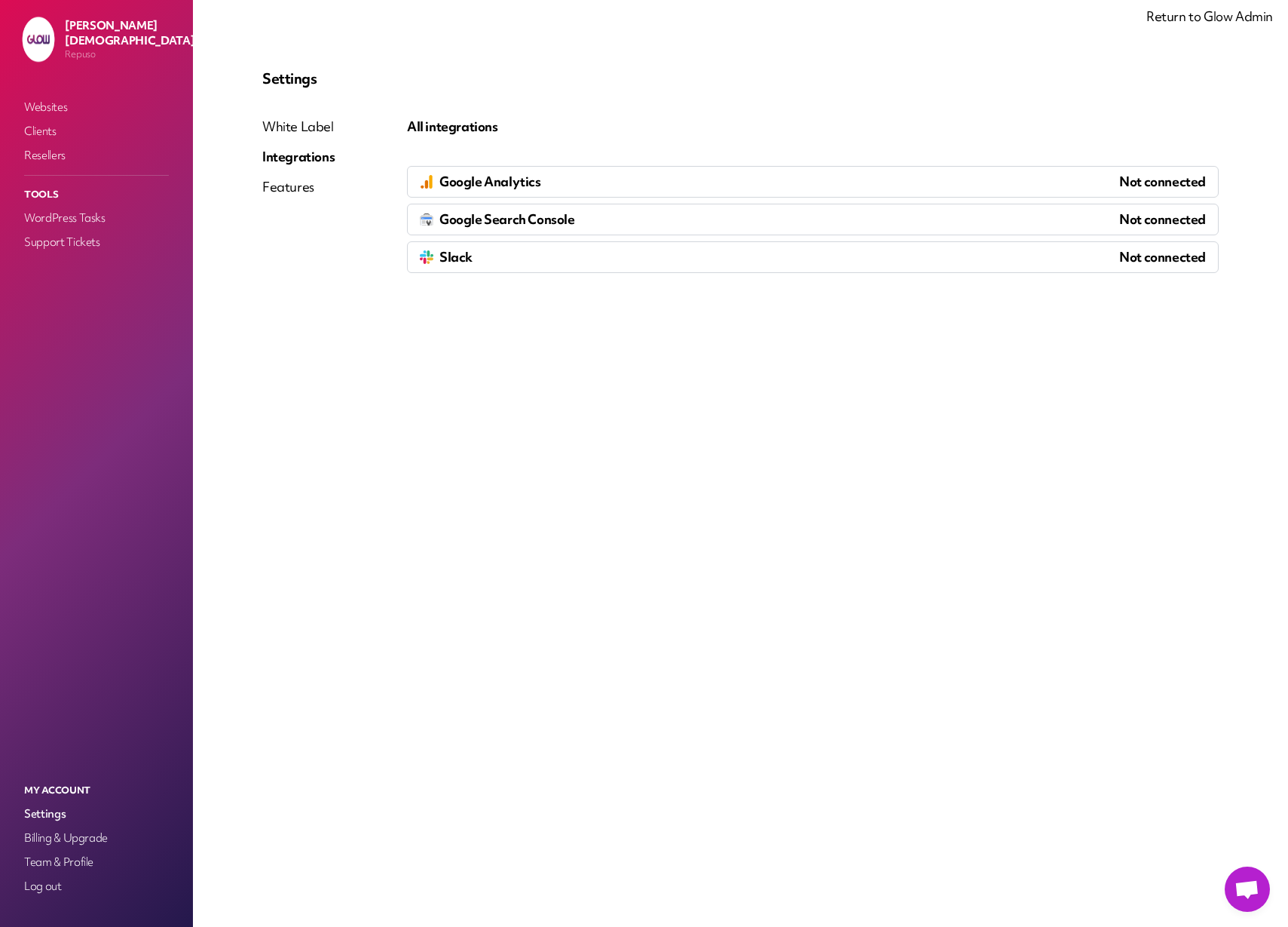
click at [301, 122] on div "White Label" at bounding box center [298, 127] width 72 height 18
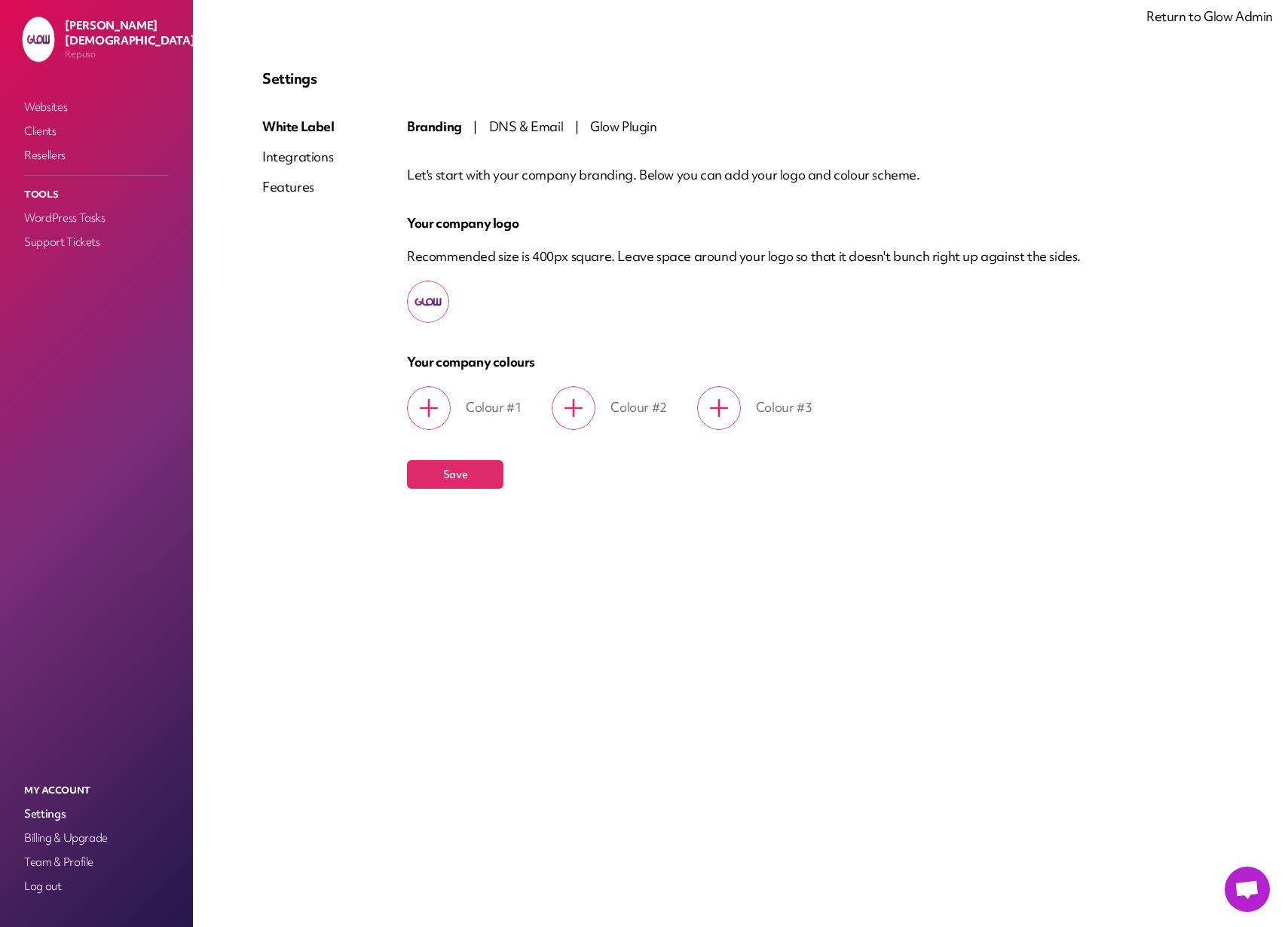
click at [533, 125] on span "DNS & Email" at bounding box center [526, 126] width 75 height 18
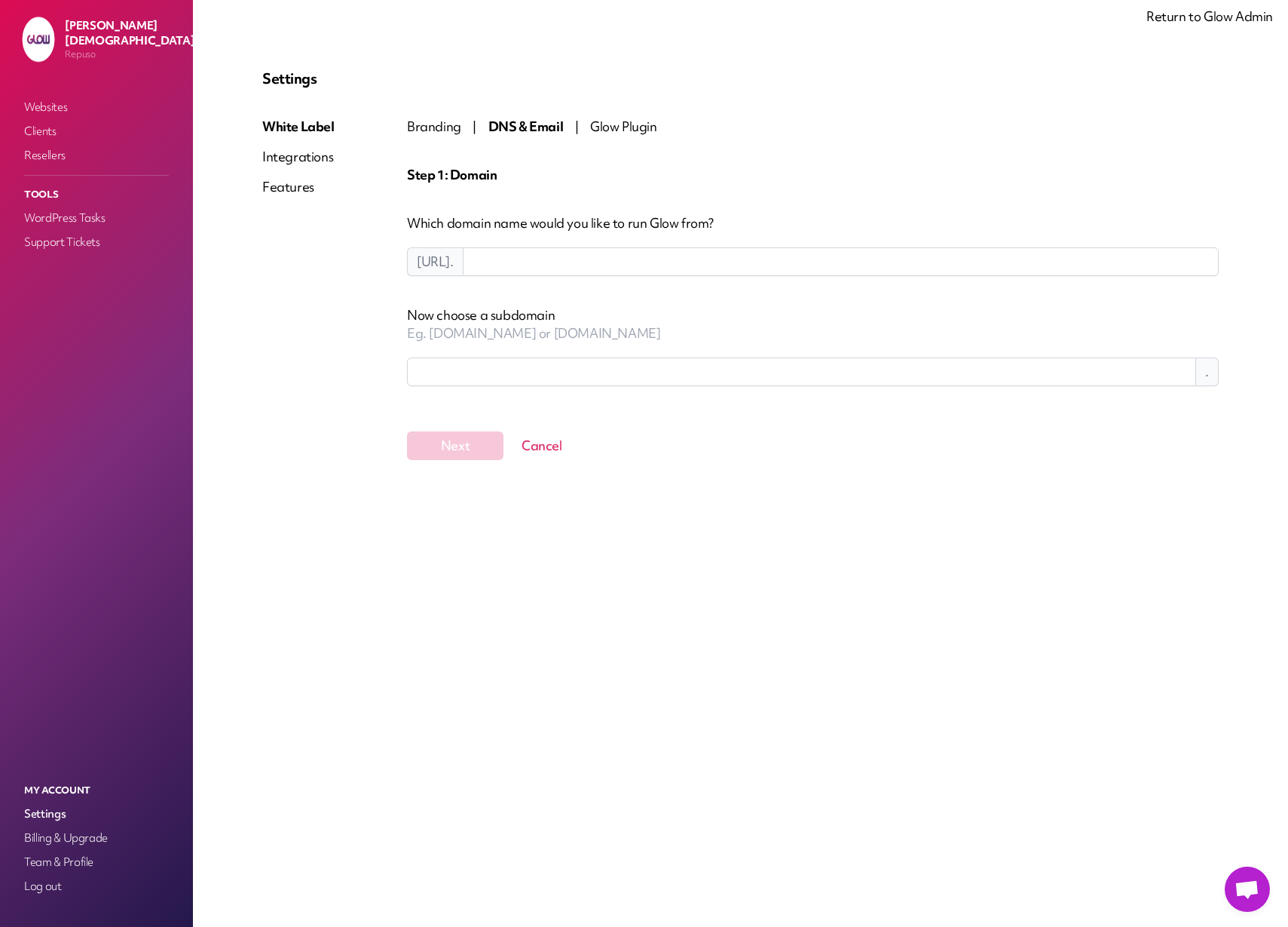
click at [641, 126] on span "Glow Plugin" at bounding box center [624, 126] width 67 height 18
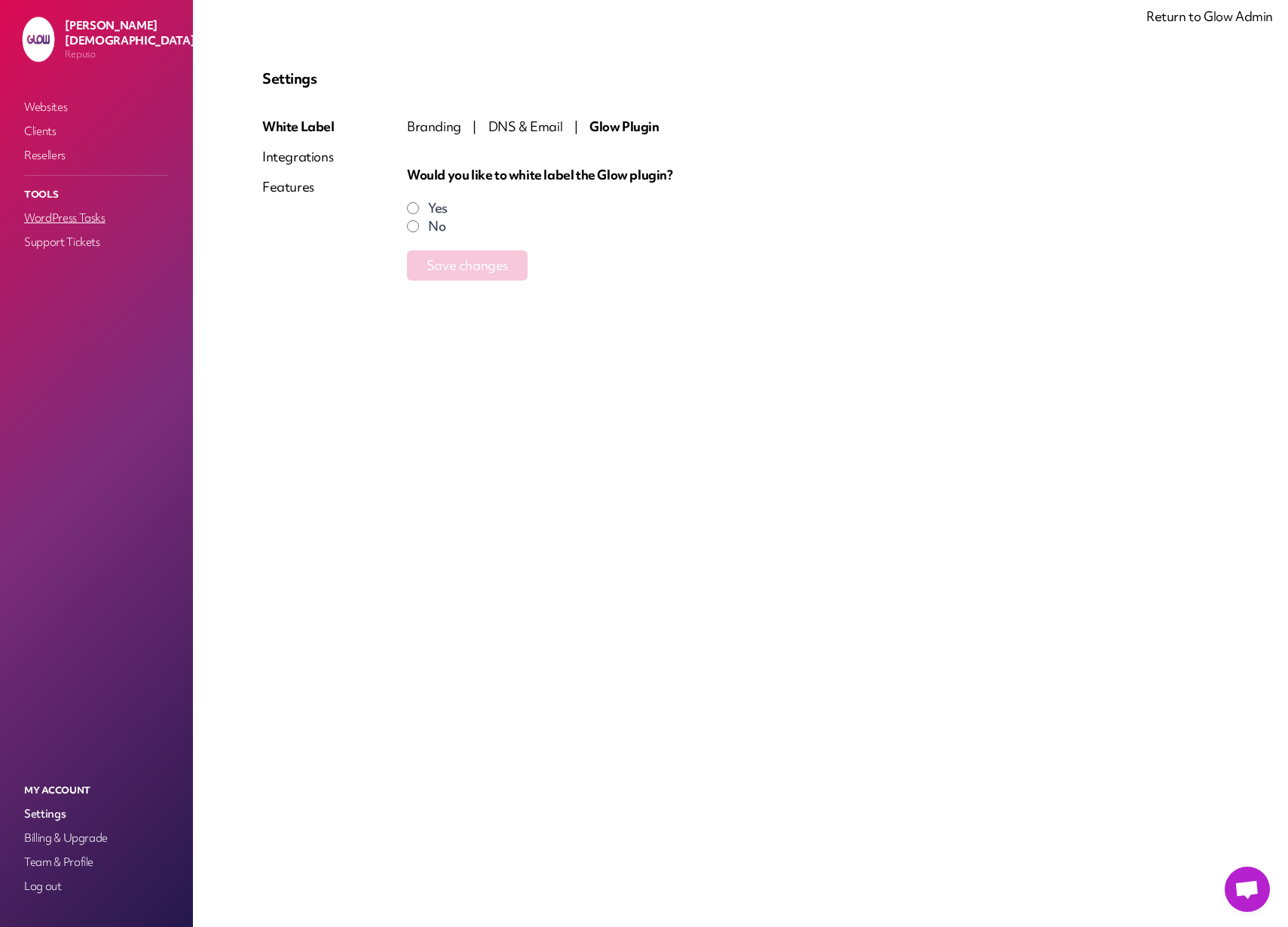
click at [86, 221] on link "WordPress Tasks" at bounding box center [97, 218] width 151 height 21
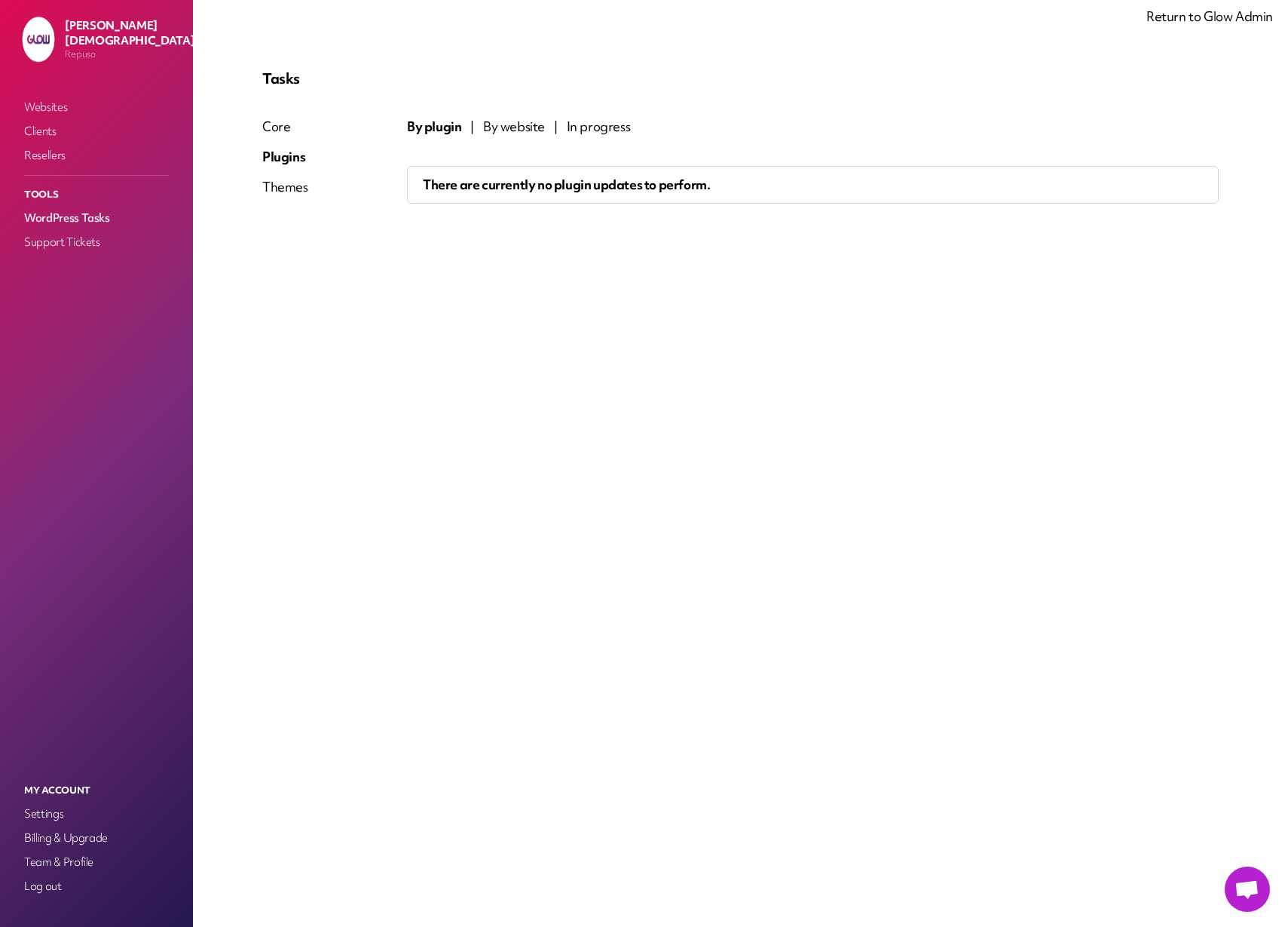
click at [281, 126] on div "Core" at bounding box center [285, 127] width 46 height 18
click at [277, 186] on div "Themes" at bounding box center [285, 187] width 46 height 18
click at [49, 239] on link "Support Tickets" at bounding box center [97, 242] width 151 height 21
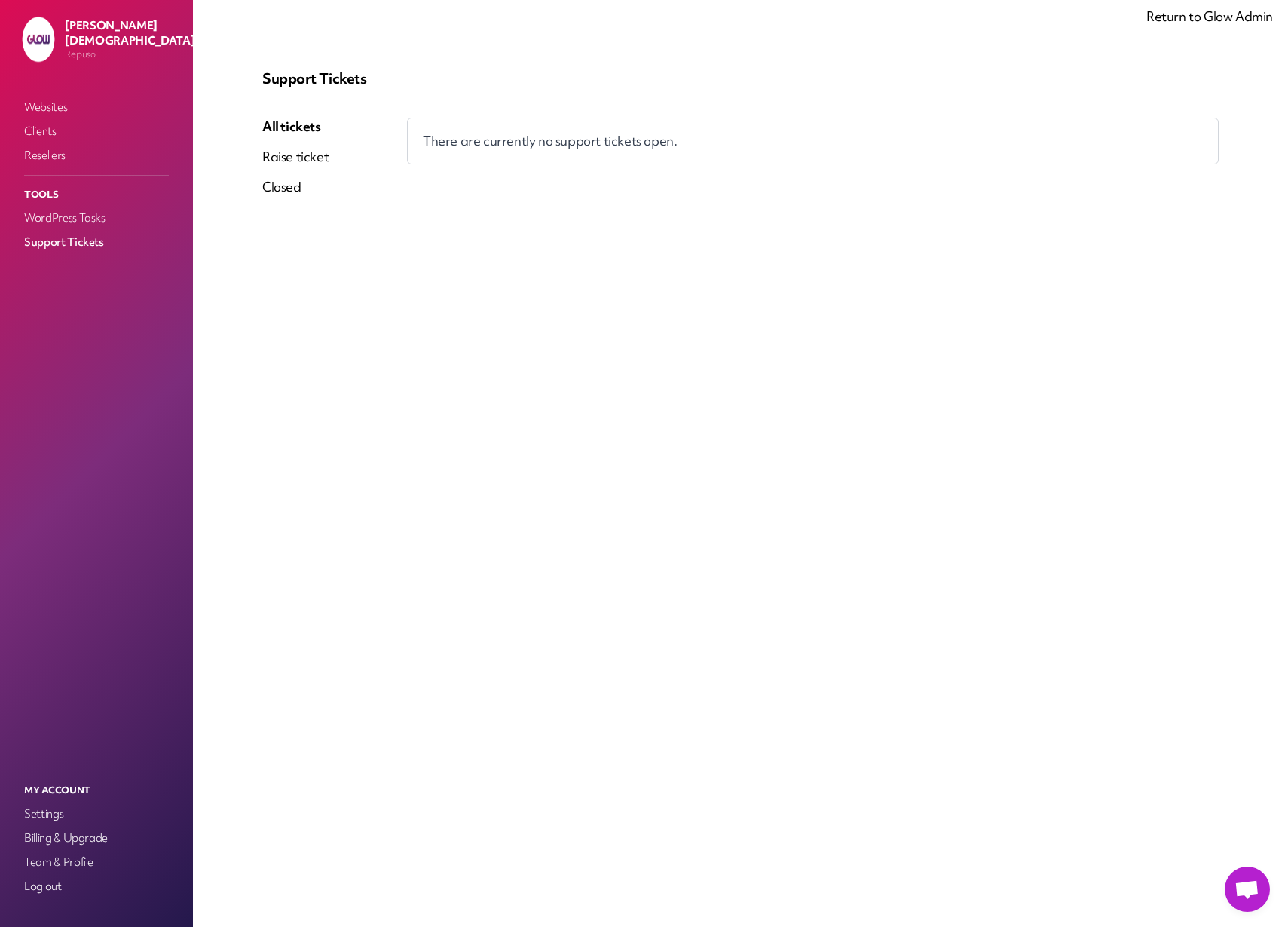
click at [297, 161] on link "Raise ticket" at bounding box center [295, 157] width 66 height 18
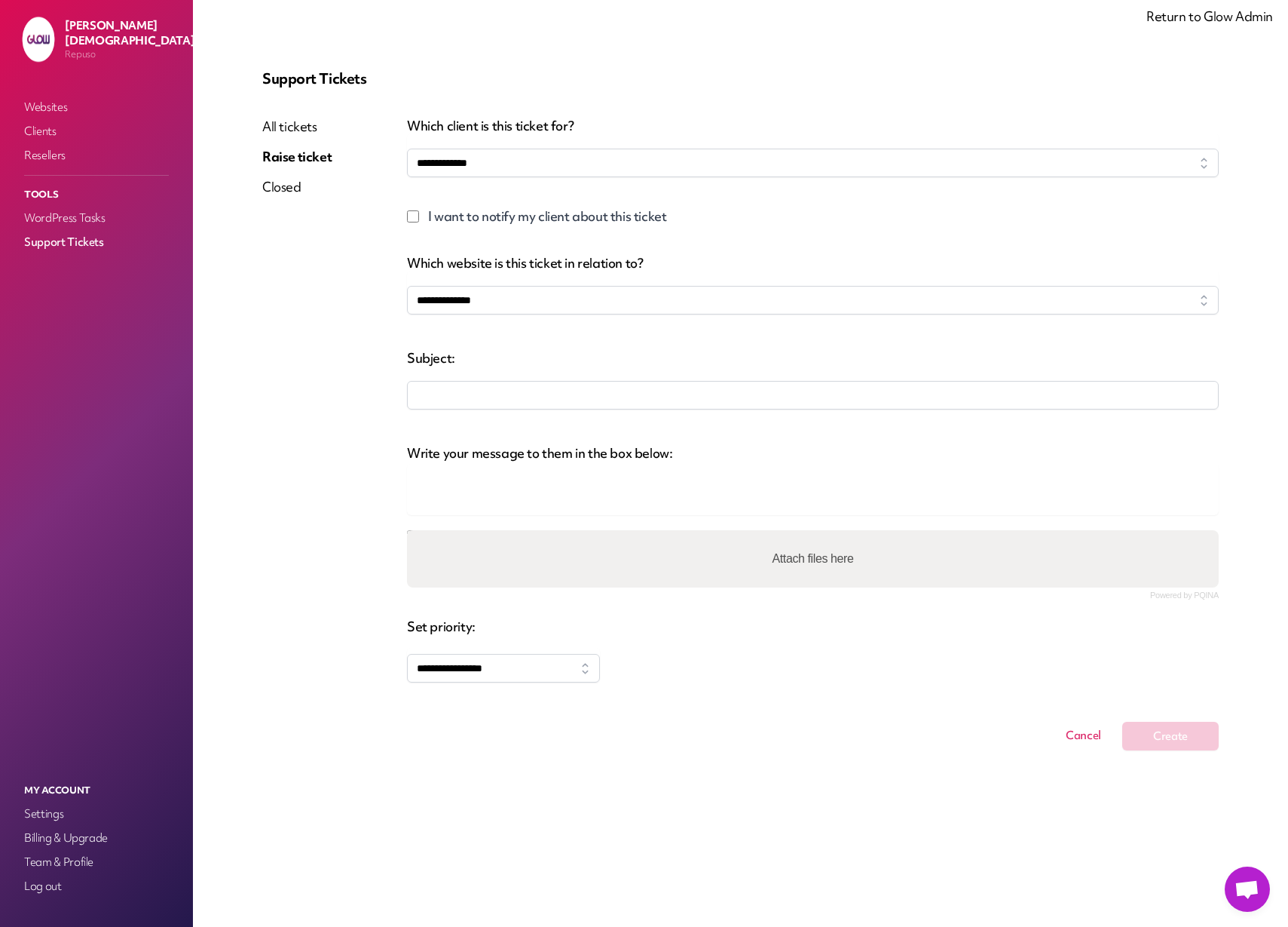
select select
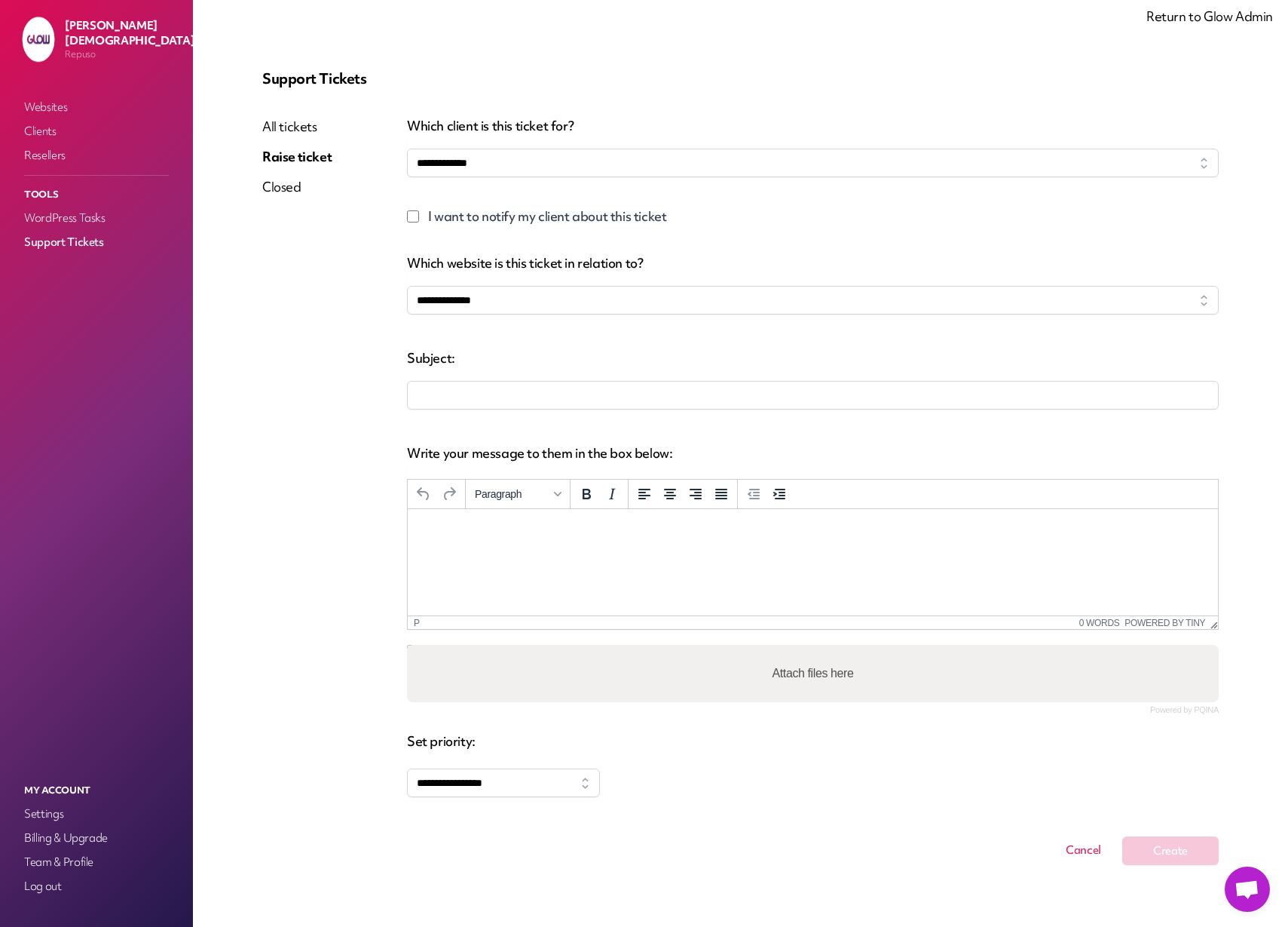
click at [299, 408] on div "All tickets Raise ticket Closed" at bounding box center [297, 492] width 69 height 747
click at [599, 537] on html at bounding box center [813, 529] width 810 height 40
